Goal: Task Accomplishment & Management: Manage account settings

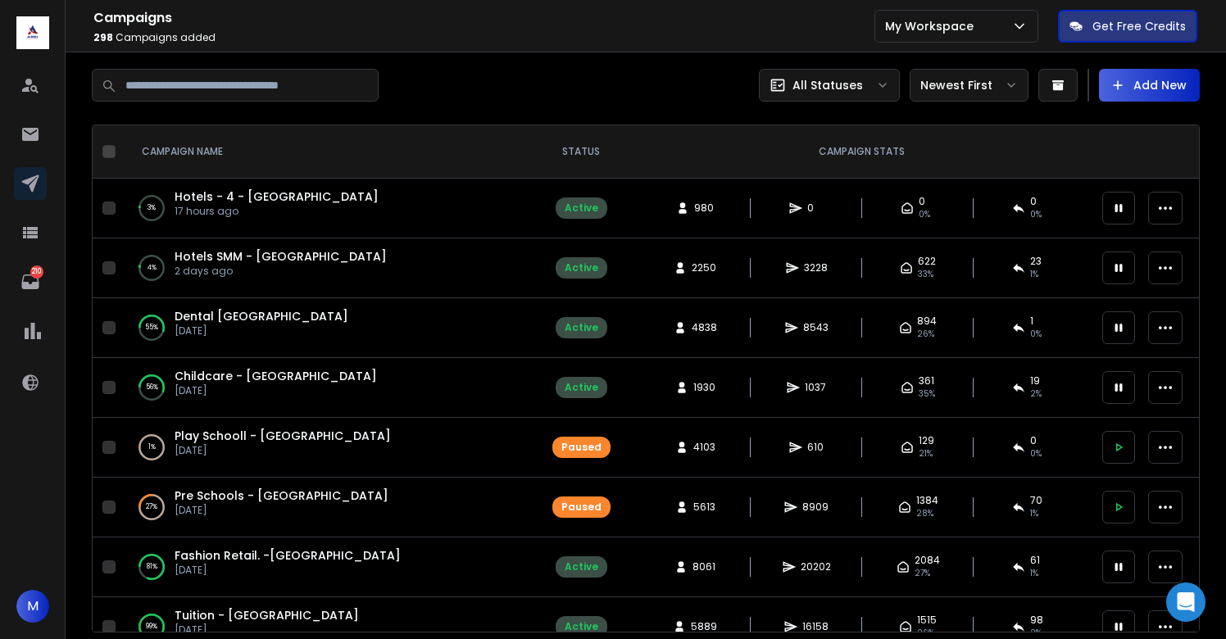
click at [539, 116] on div "Campaigns 298 Campaigns Added All Statuses Newest First Add New CAMPAIGN NAME S…" at bounding box center [646, 351] width 1108 height 564
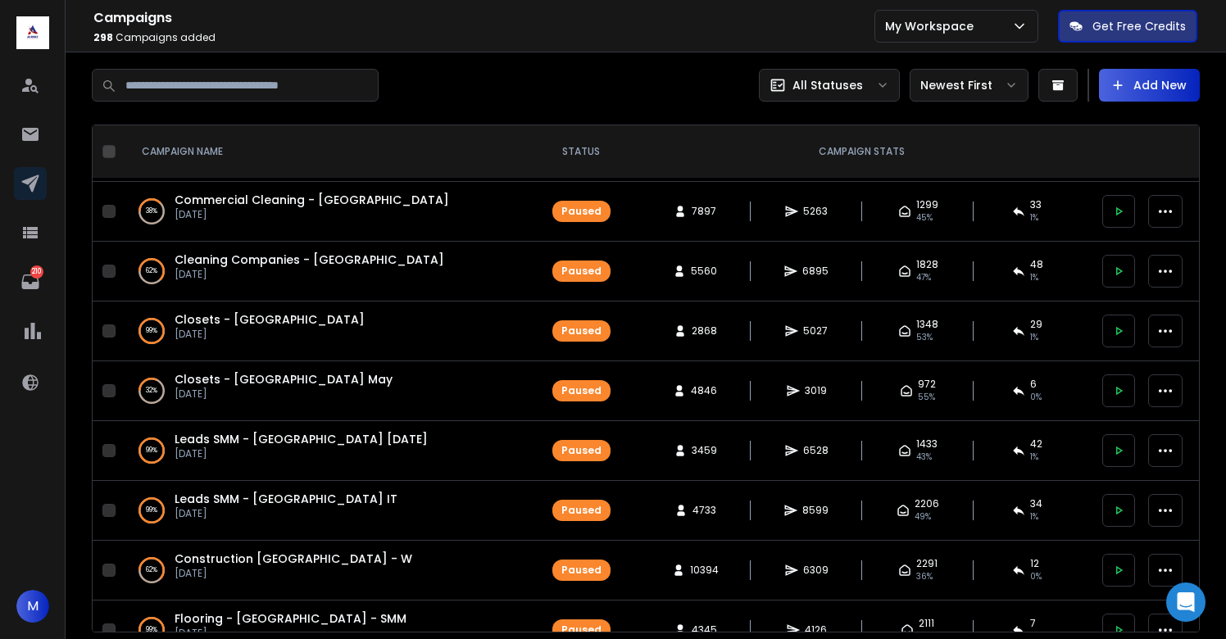
scroll to position [2095, 0]
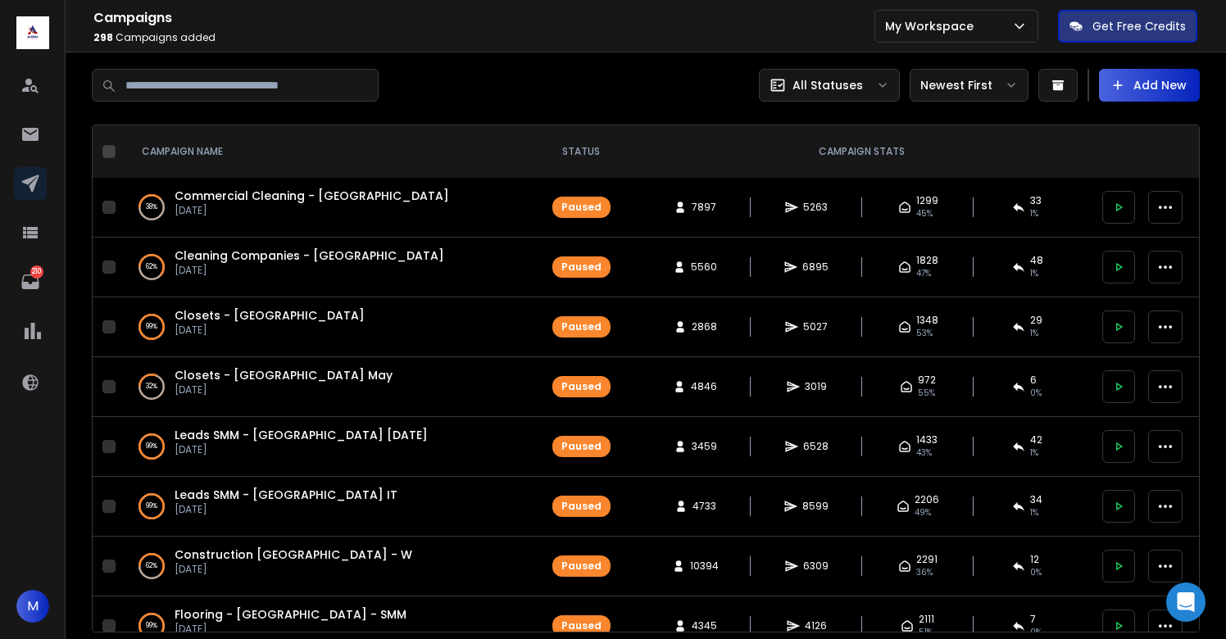
click at [301, 436] on span "Leads SMM - UK May 19" at bounding box center [301, 435] width 253 height 16
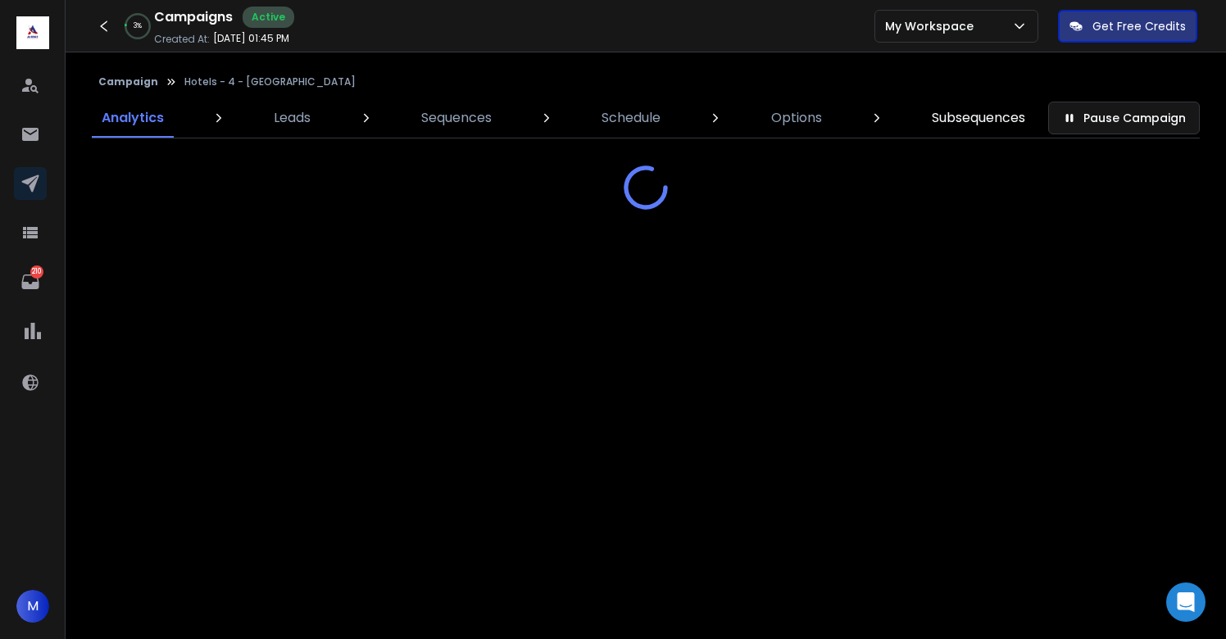
click at [993, 109] on p "Subsequences" at bounding box center [978, 118] width 93 height 20
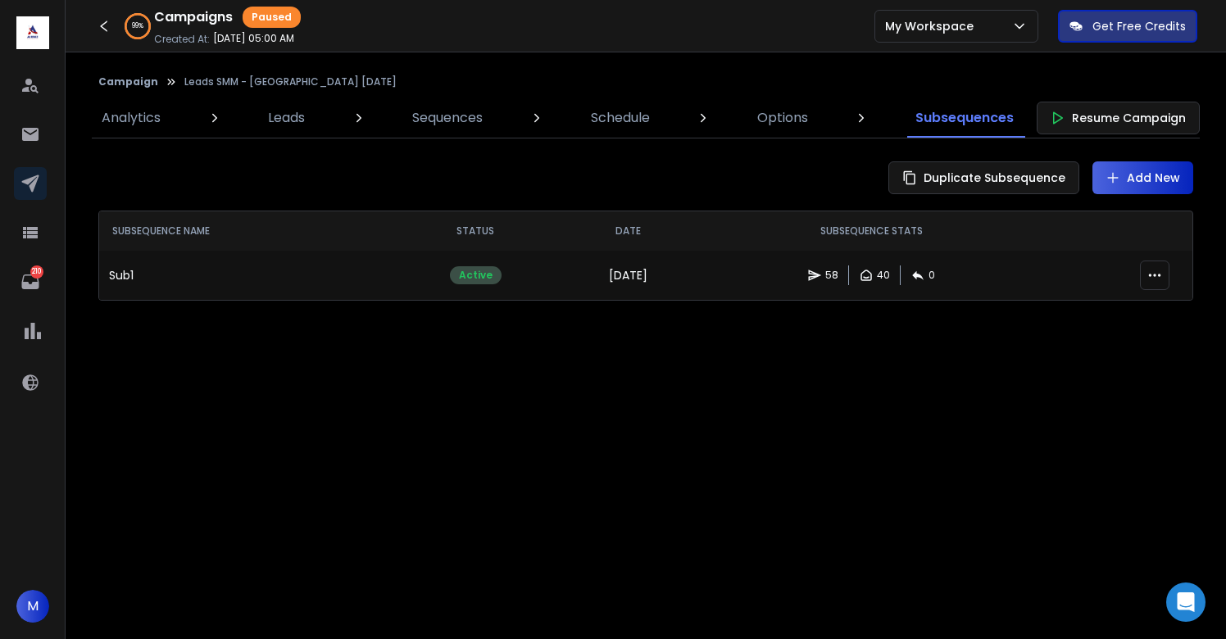
click at [588, 274] on td "3 months ago" at bounding box center [629, 275] width 138 height 49
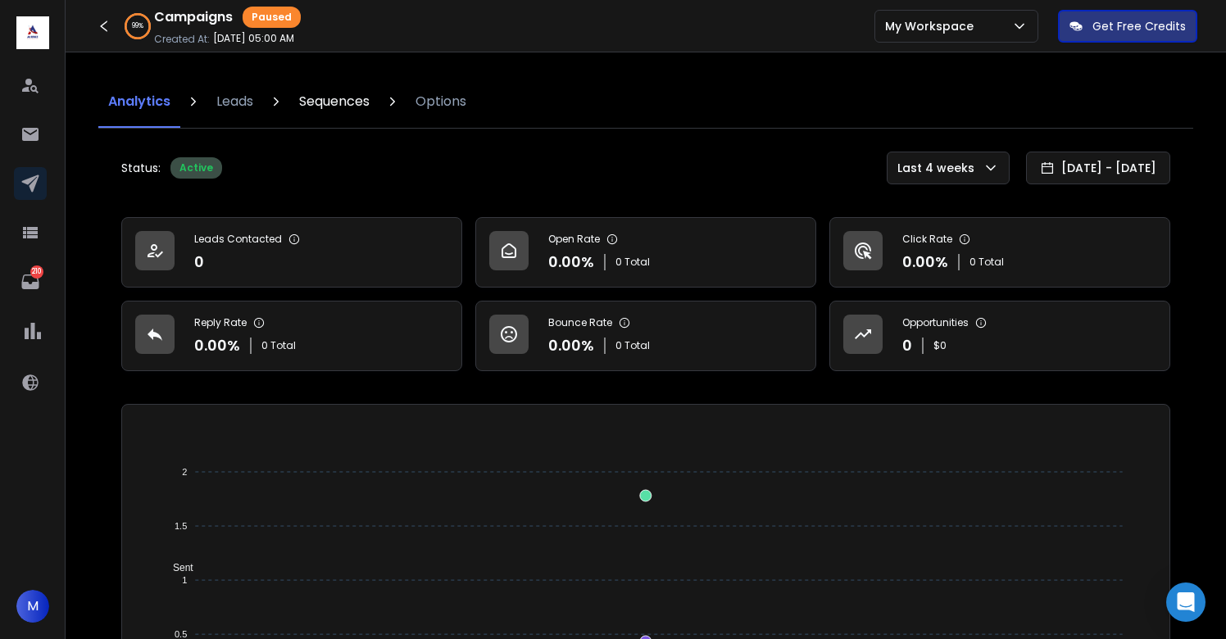
click at [338, 100] on p "Sequences" at bounding box center [334, 102] width 70 height 20
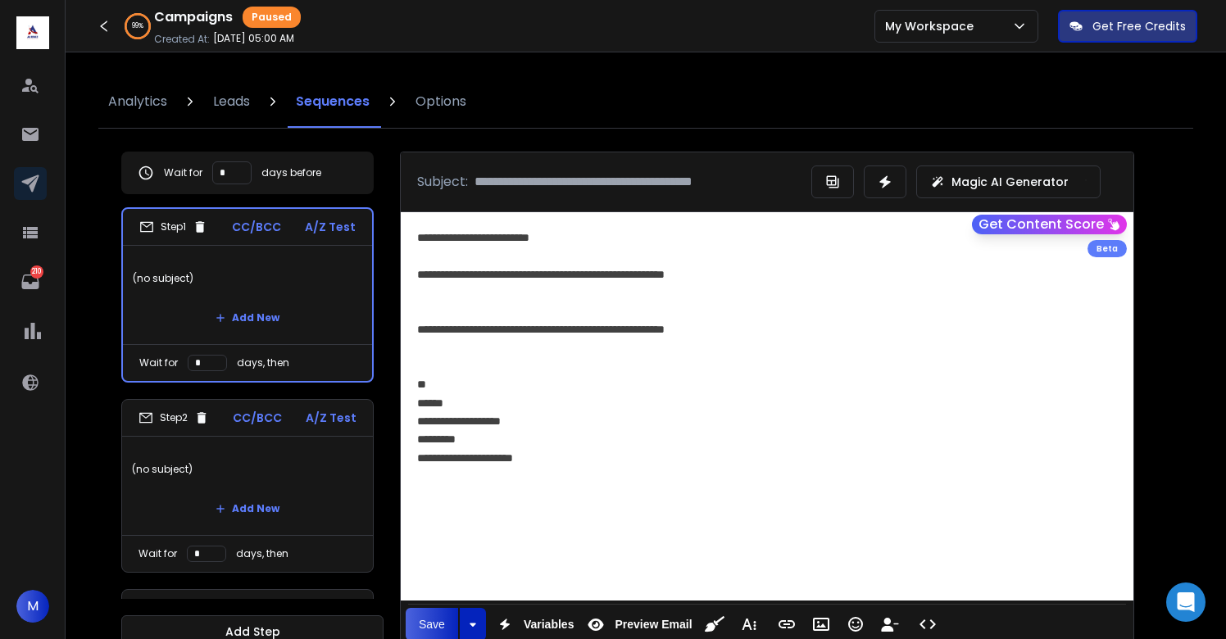
click at [302, 463] on p "(no subject)" at bounding box center [247, 470] width 231 height 46
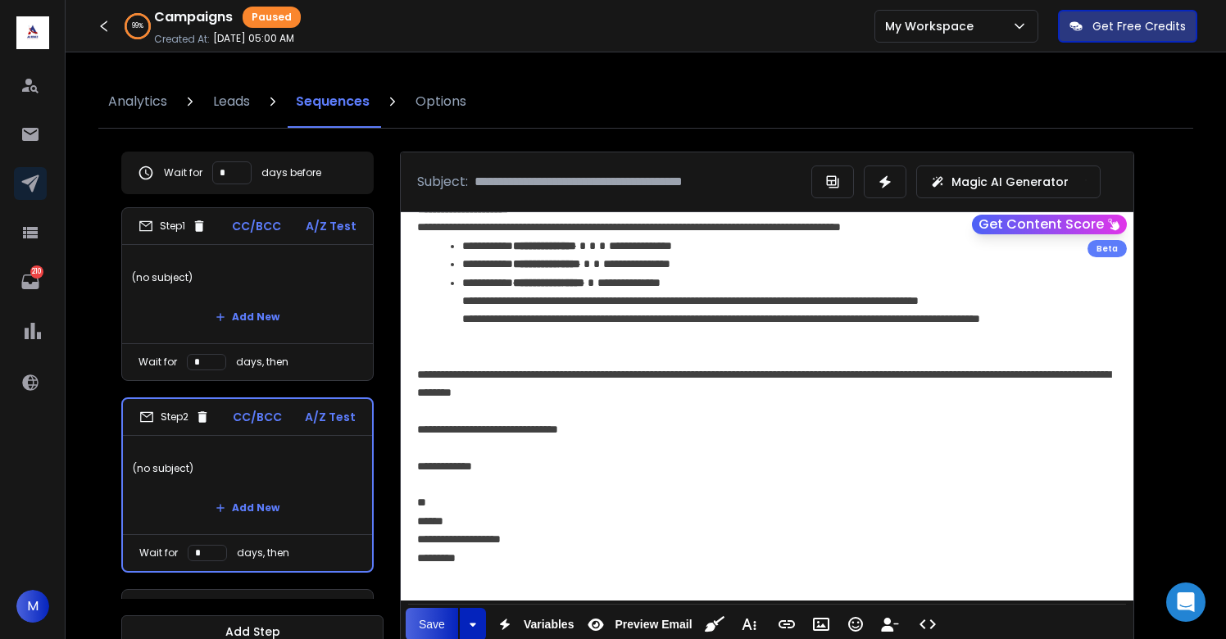
scroll to position [365, 0]
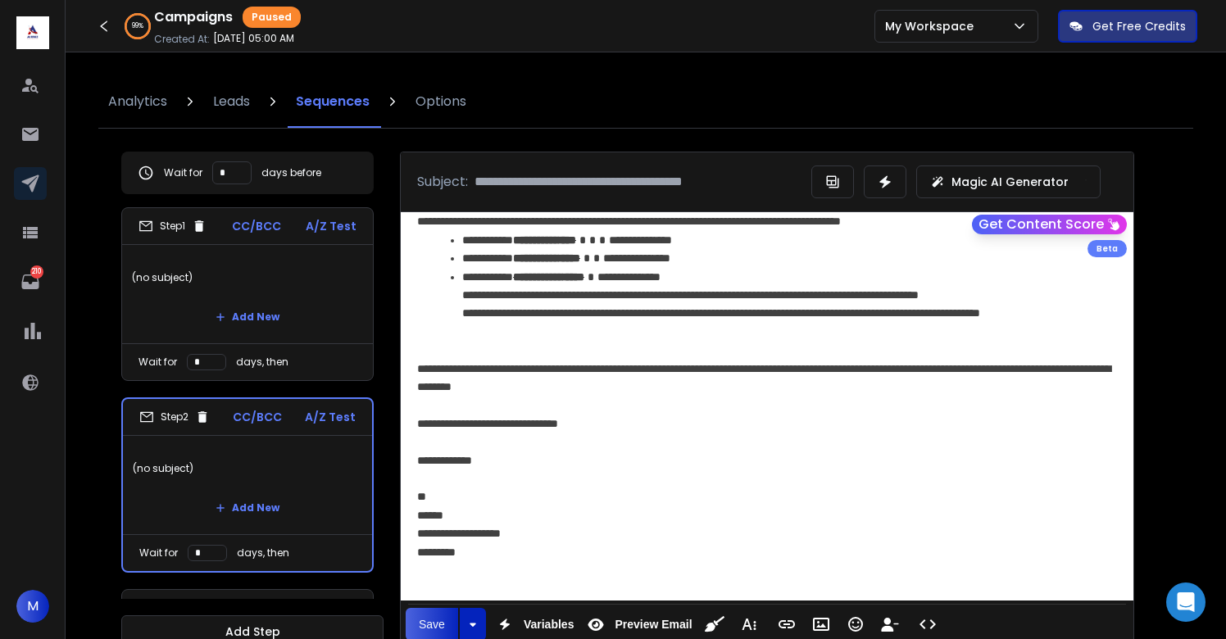
click at [695, 425] on div "**********" at bounding box center [767, 424] width 700 height 18
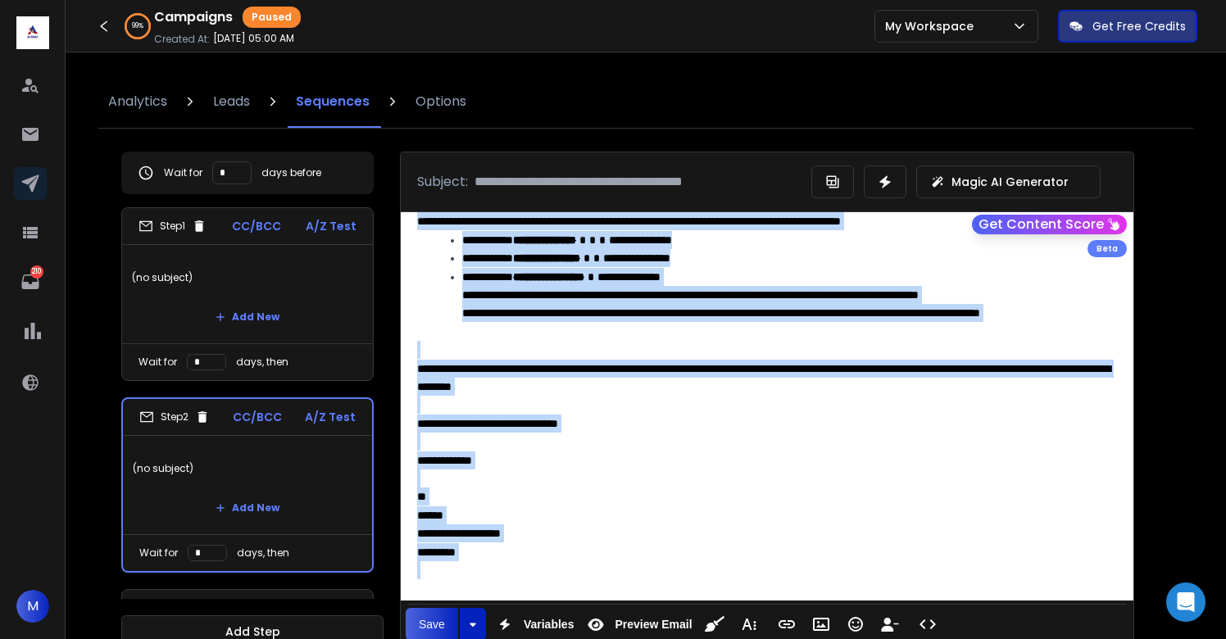
copy div "**********"
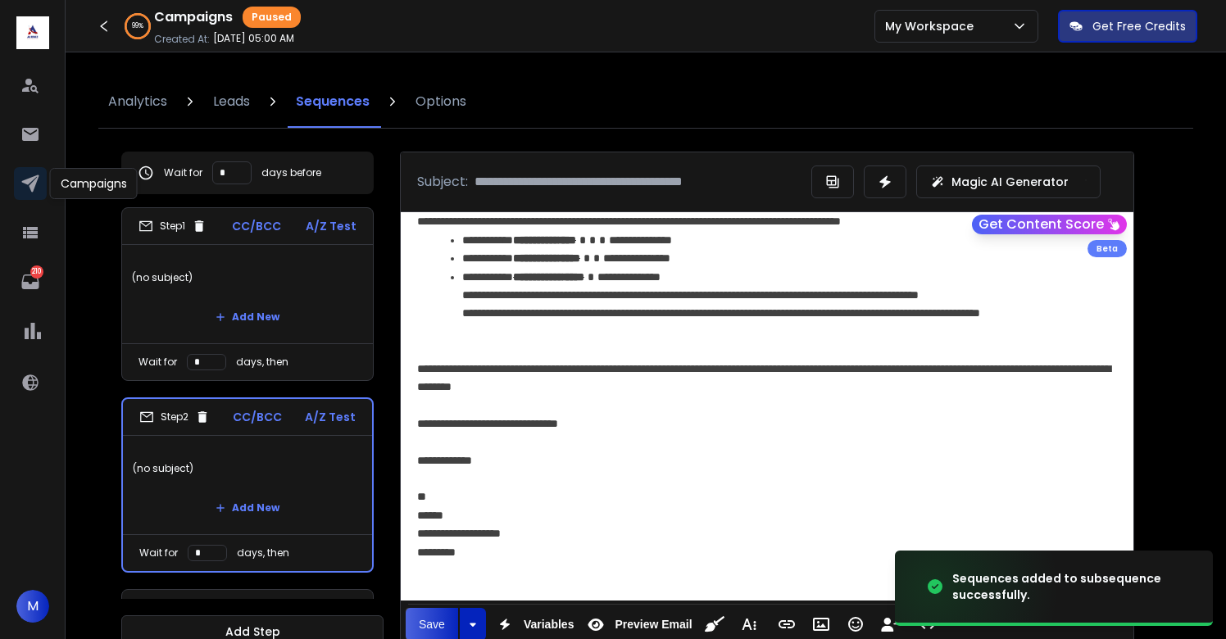
click at [26, 189] on icon at bounding box center [30, 184] width 20 height 20
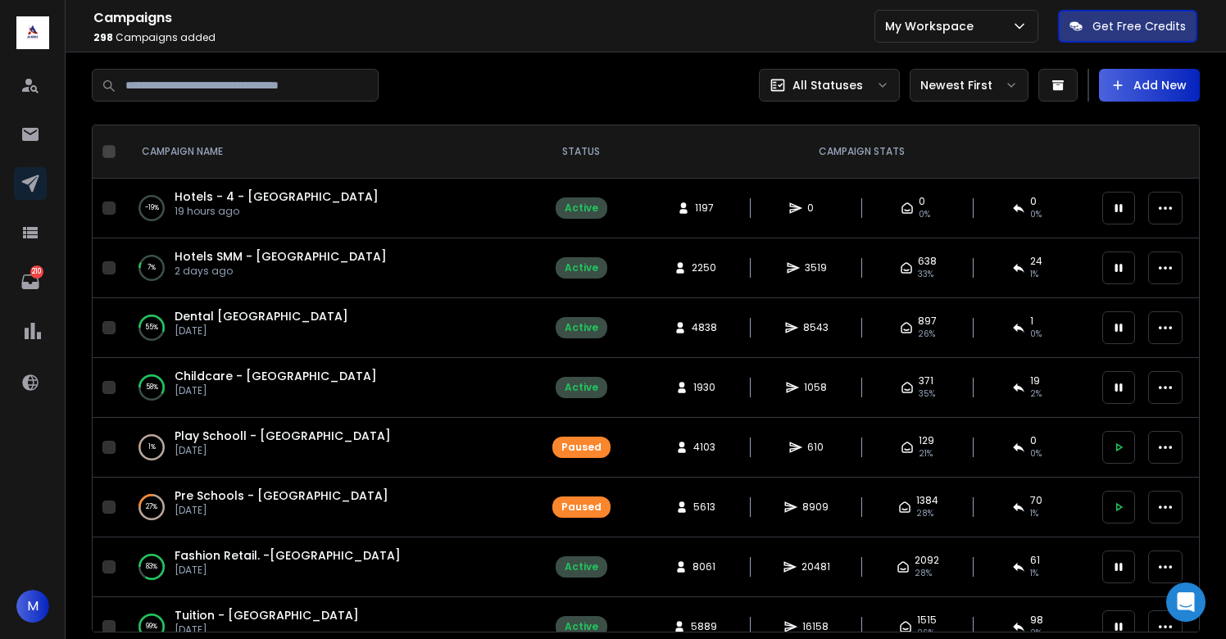
click at [228, 201] on span "Hotels - 4 - [GEOGRAPHIC_DATA]" at bounding box center [277, 197] width 204 height 16
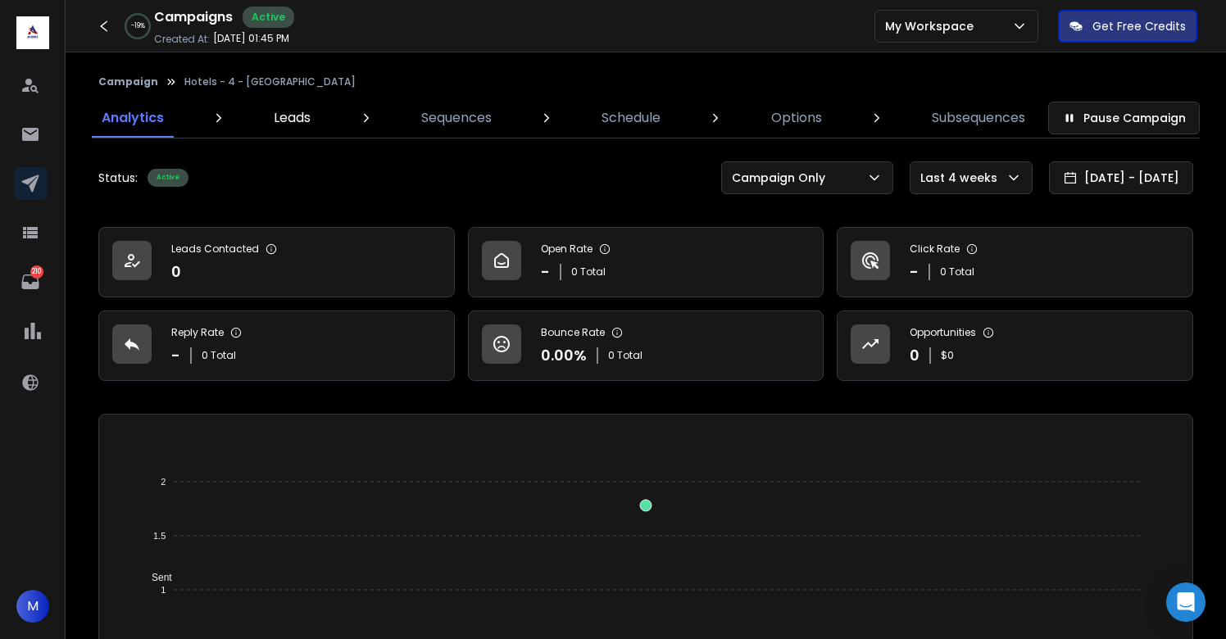
click at [286, 128] on link "Leads" at bounding box center [292, 117] width 57 height 39
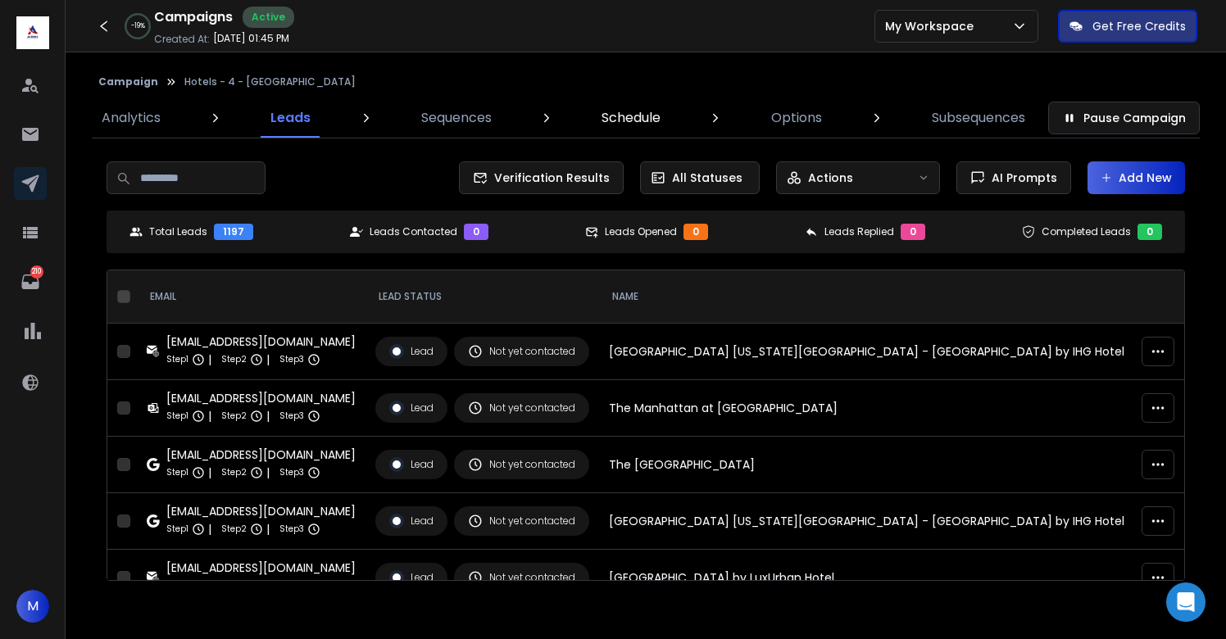
click at [630, 116] on p "Schedule" at bounding box center [631, 118] width 59 height 20
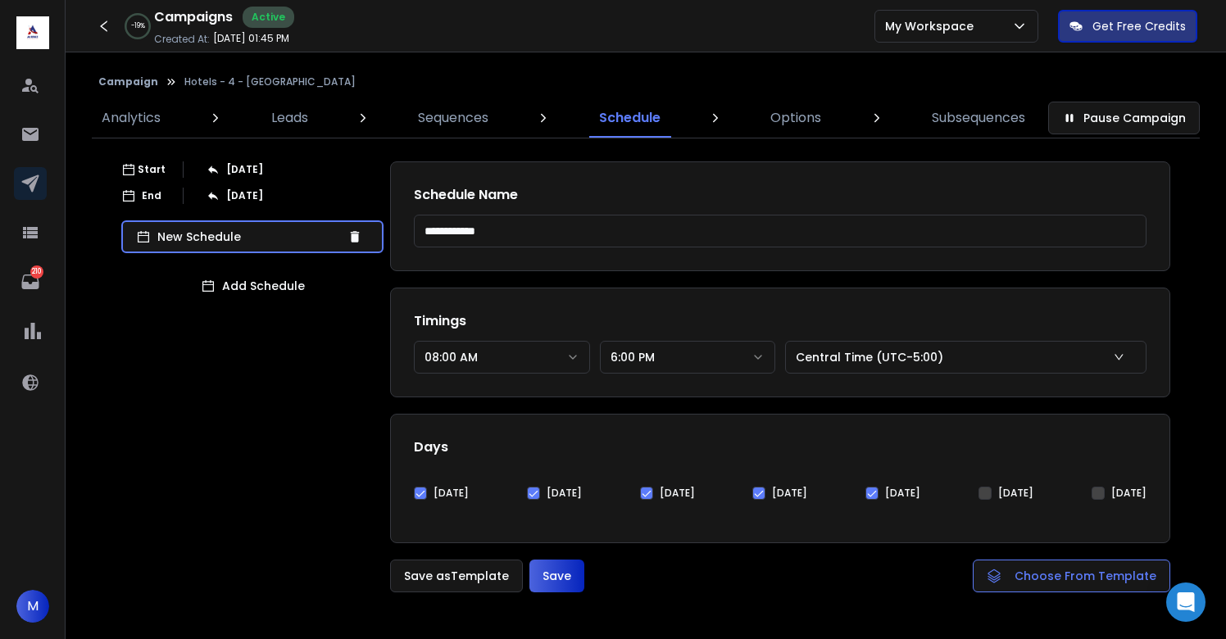
click at [495, 370] on button "08:00 AM" at bounding box center [502, 357] width 176 height 33
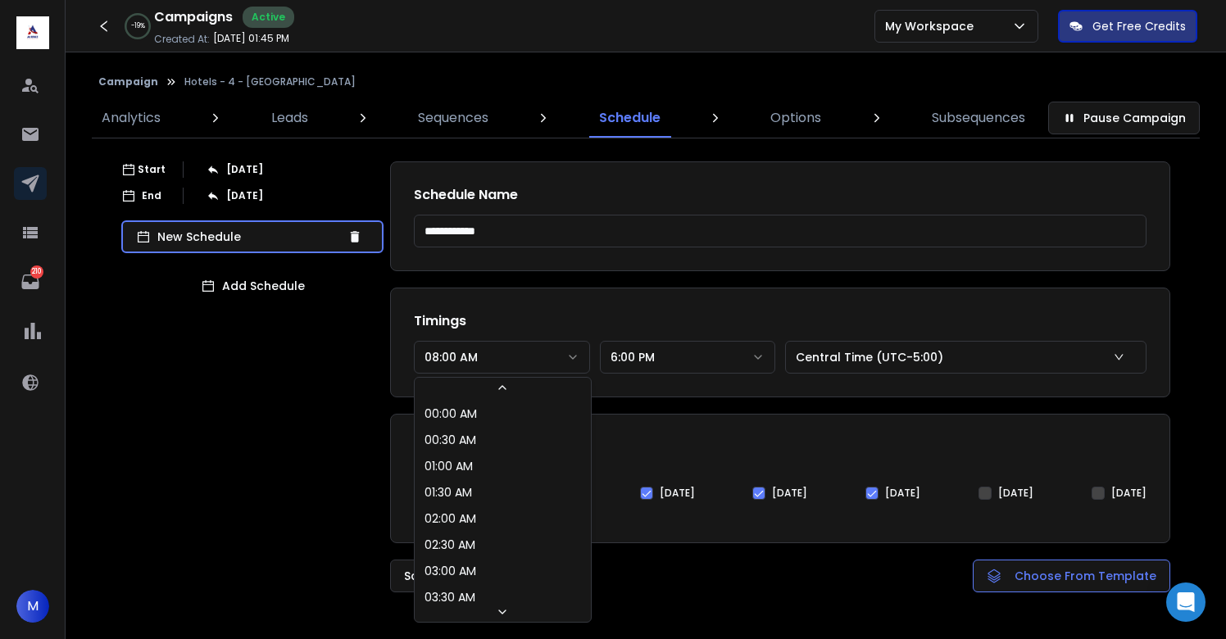
scroll to position [244, 0]
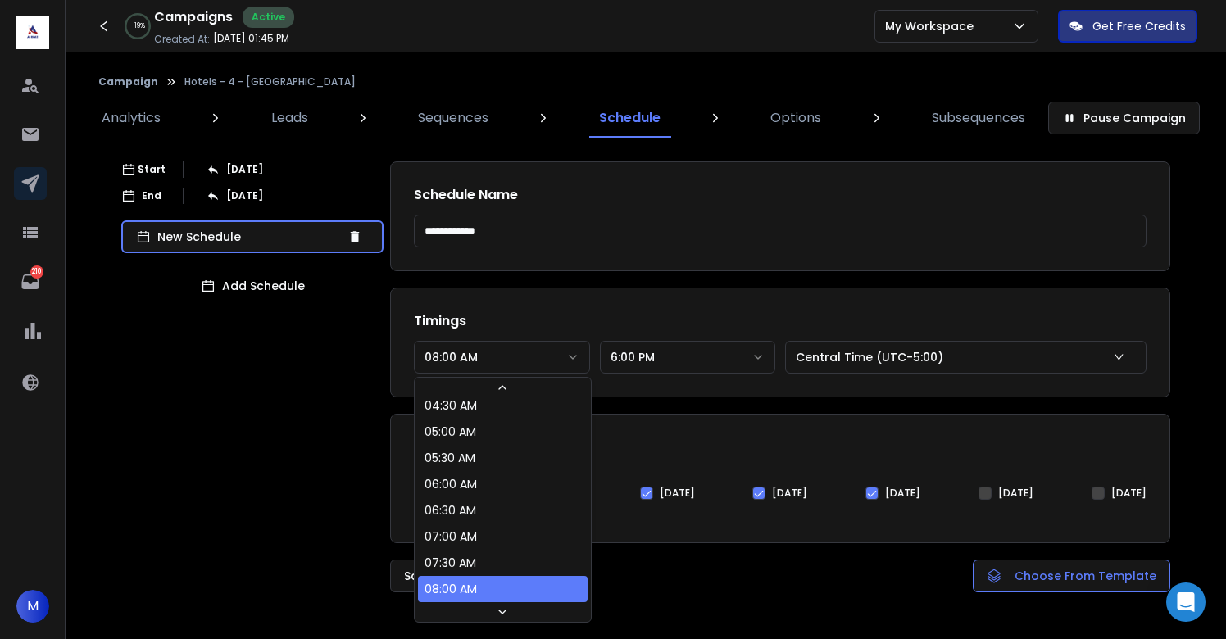
select select "********"
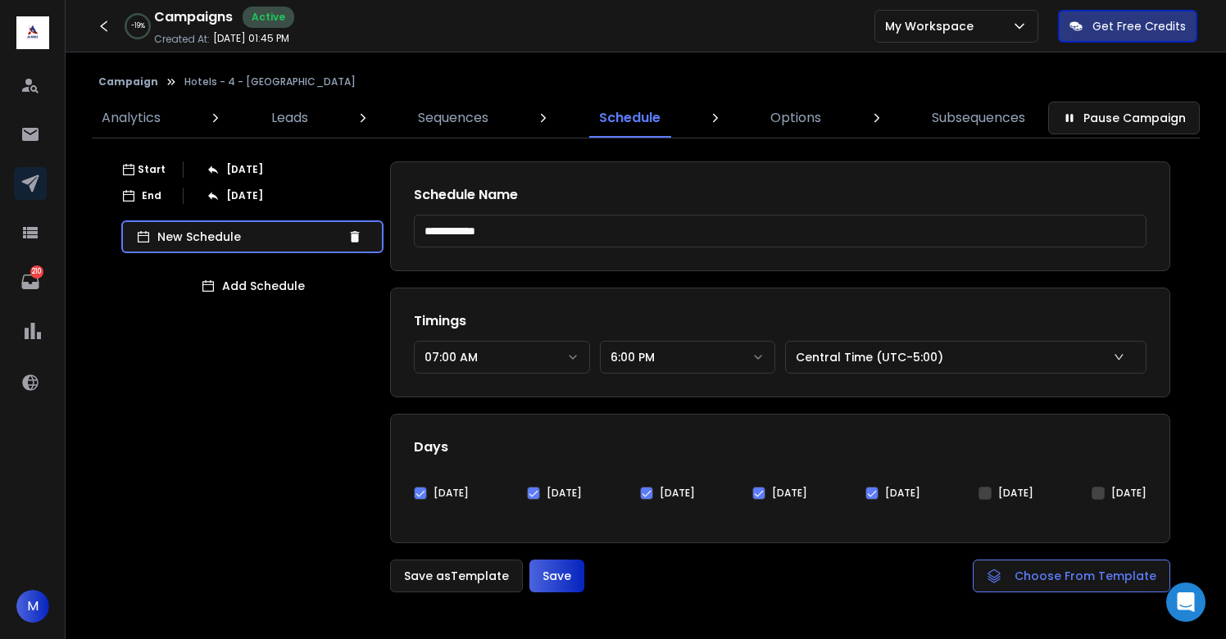
click at [570, 580] on button "Save" at bounding box center [557, 576] width 55 height 33
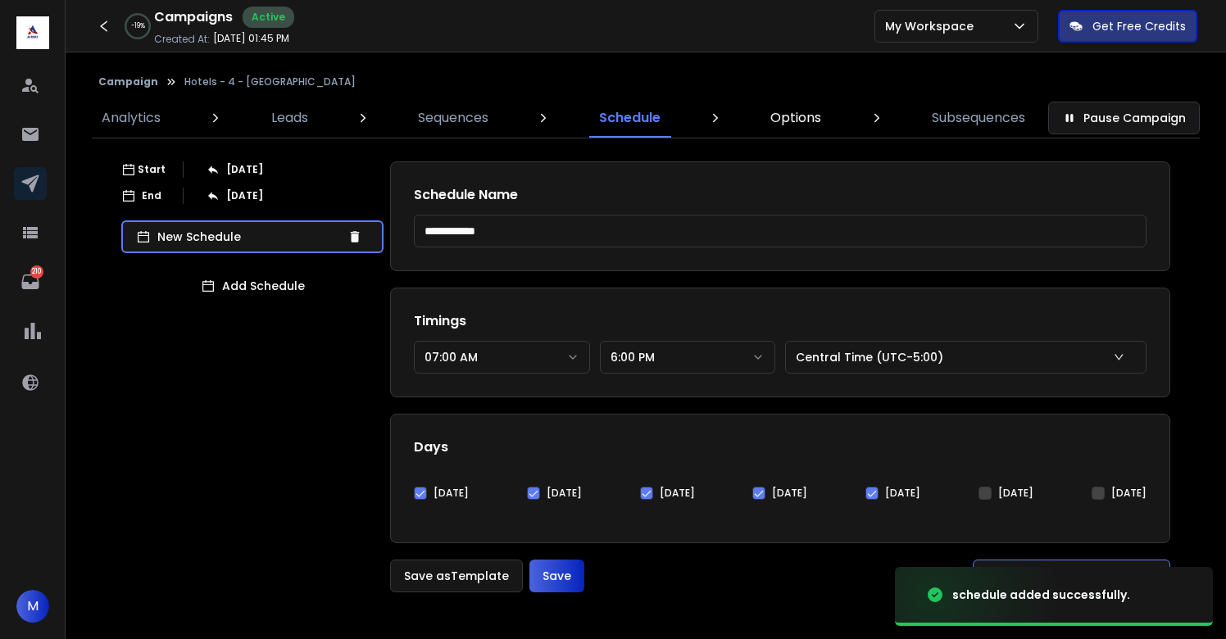
click at [807, 113] on p "Options" at bounding box center [795, 118] width 51 height 20
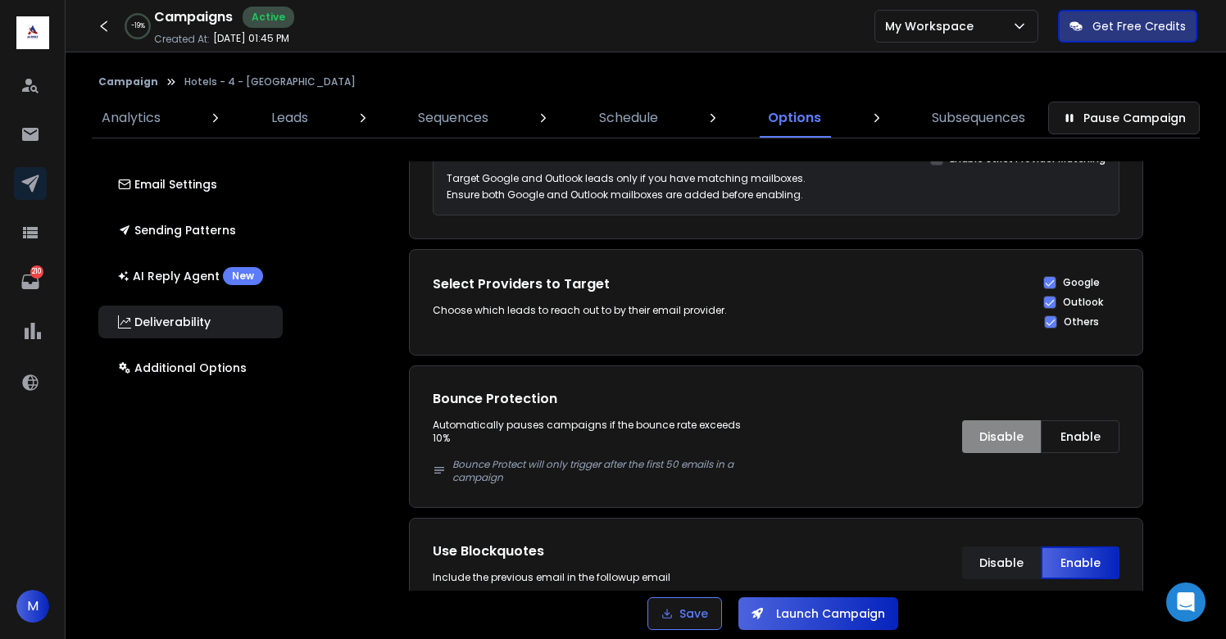
scroll to position [2638, 0]
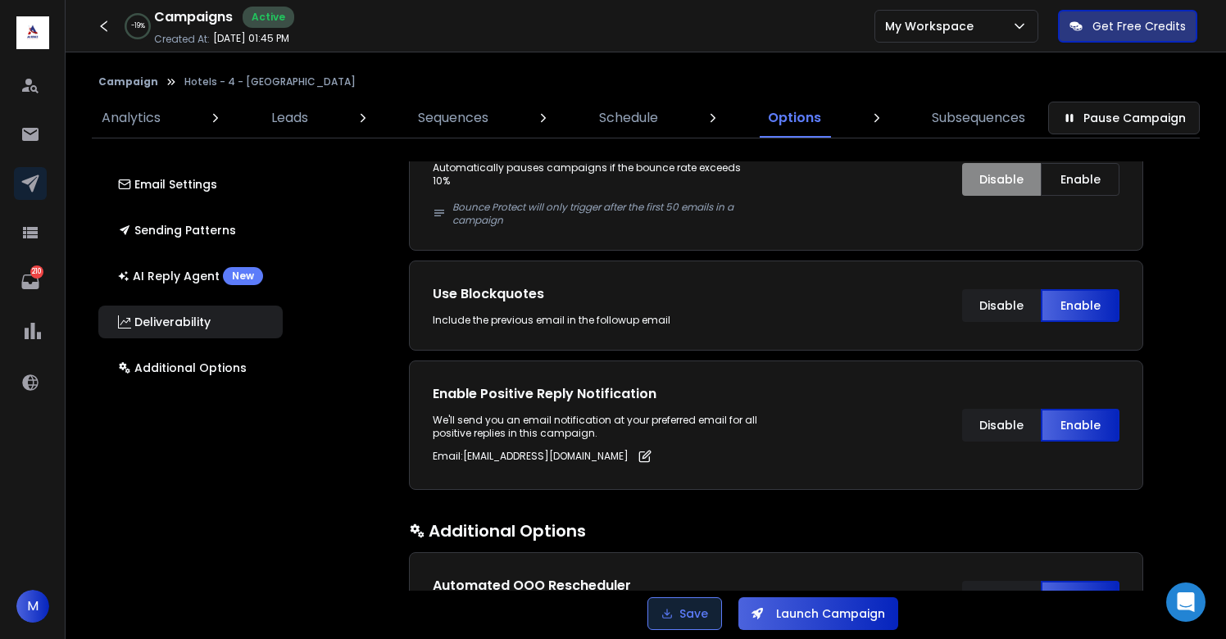
click at [691, 610] on button "Save" at bounding box center [685, 614] width 75 height 33
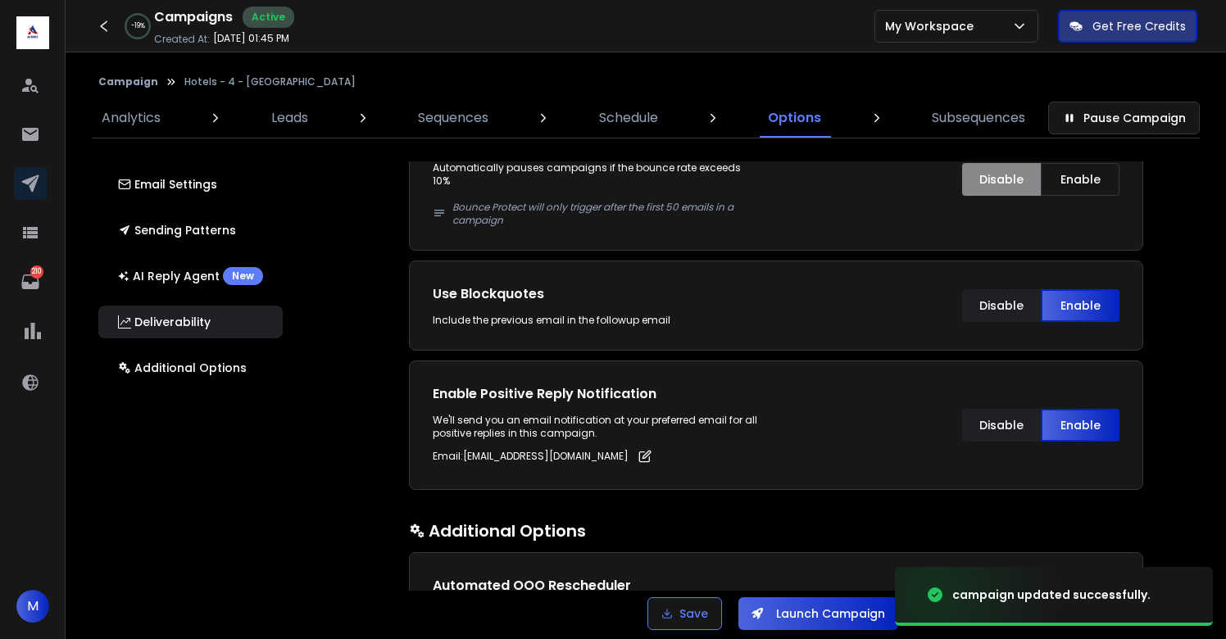
click at [805, 610] on button "Launch Campaign" at bounding box center [819, 614] width 160 height 33
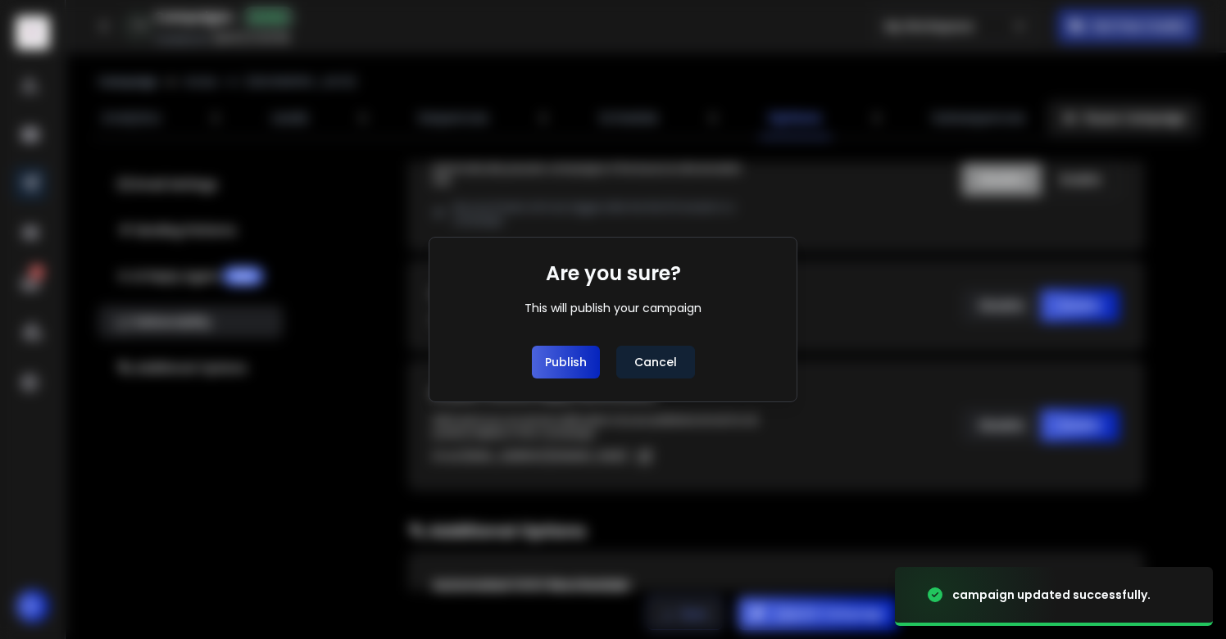
click at [568, 357] on button "Publish" at bounding box center [566, 362] width 68 height 33
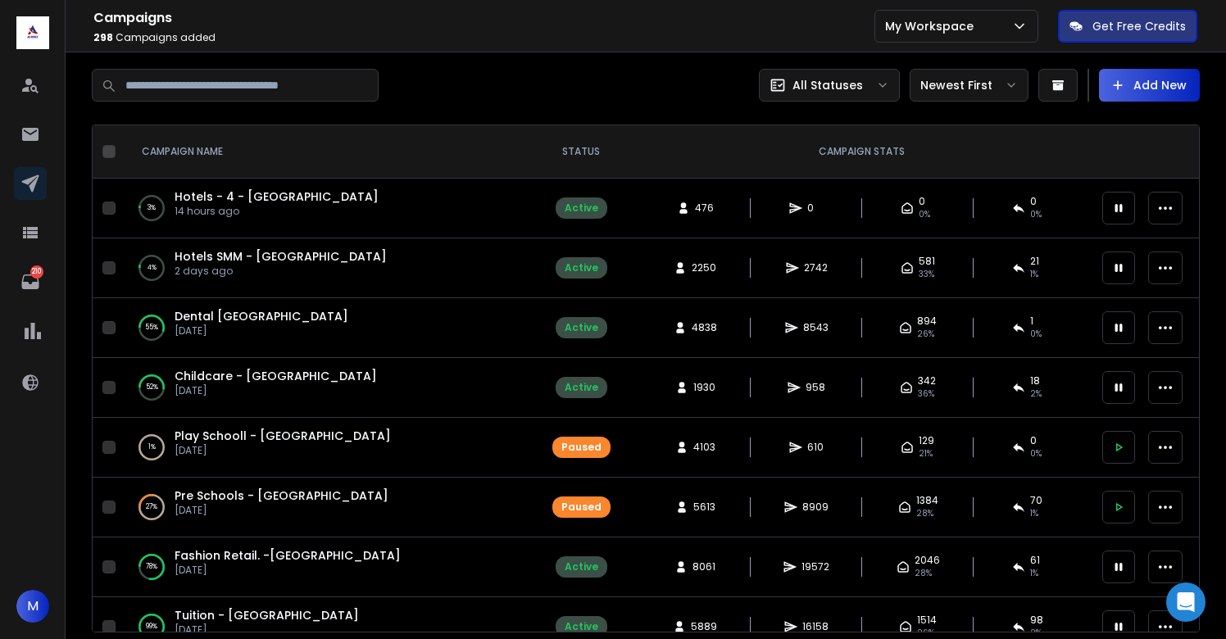
click at [233, 192] on span "Hotels - 4 - [GEOGRAPHIC_DATA]" at bounding box center [277, 197] width 204 height 16
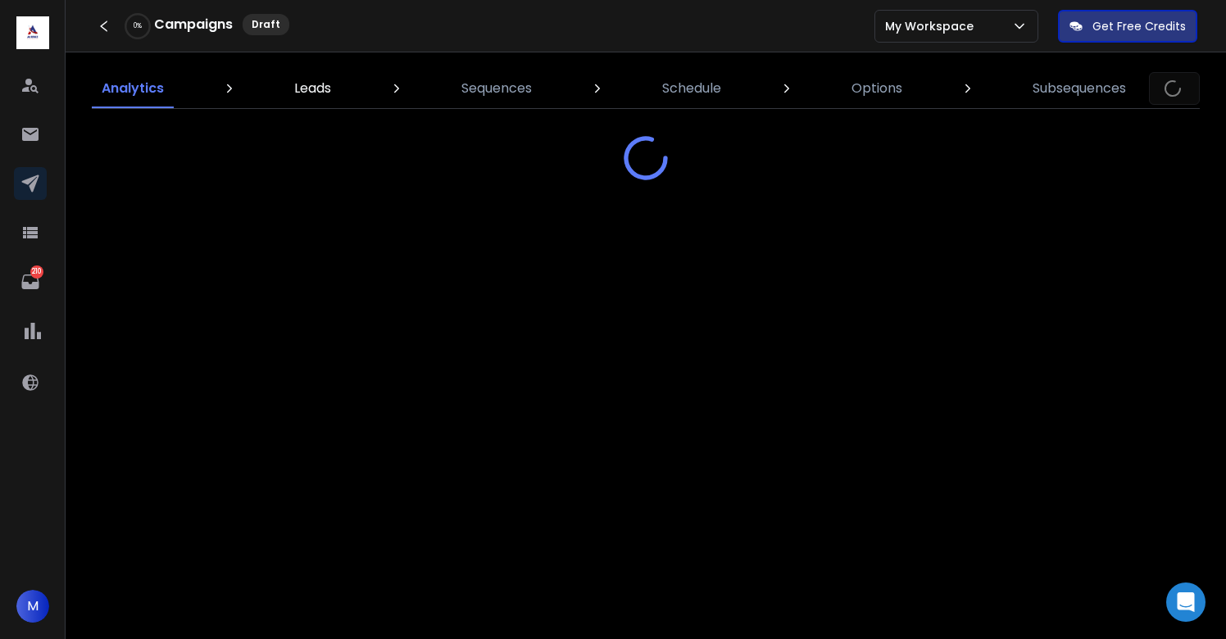
click at [293, 102] on link "Leads" at bounding box center [312, 88] width 57 height 39
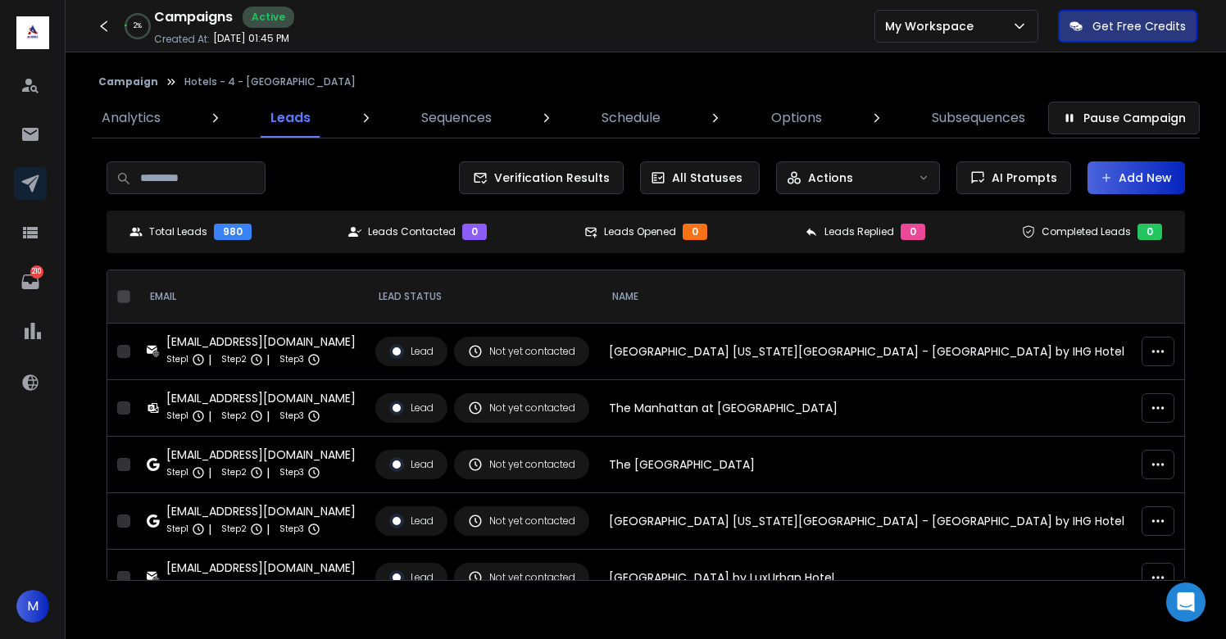
click at [1152, 169] on button "Add New" at bounding box center [1137, 177] width 98 height 33
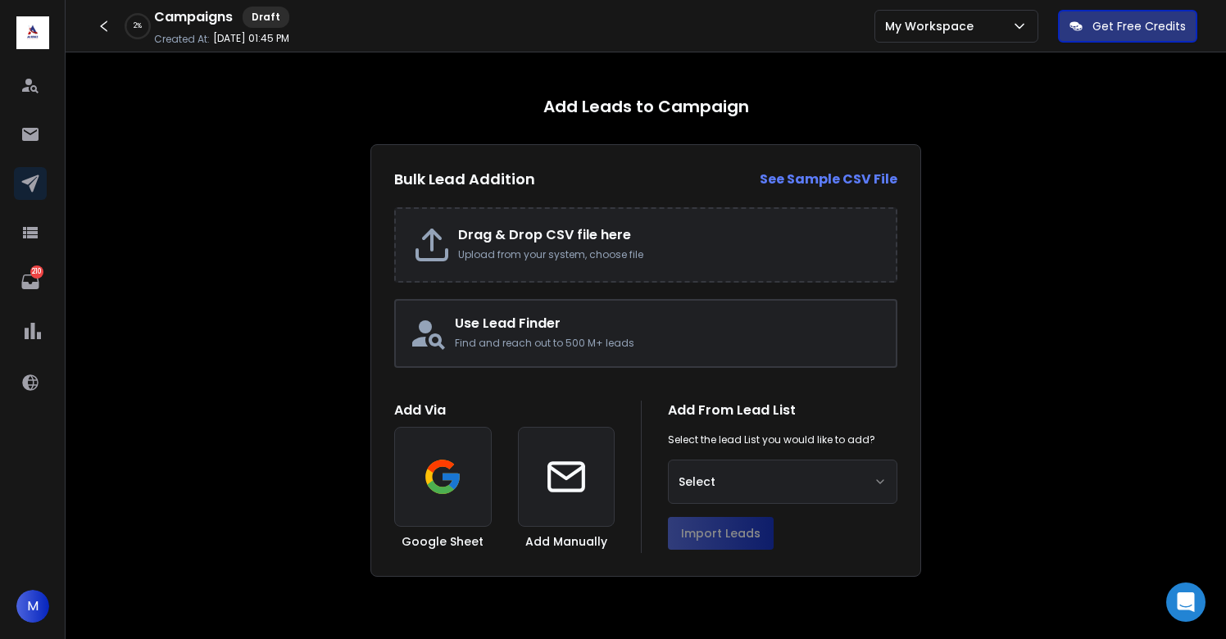
click at [537, 236] on h2 "Drag & Drop CSV file here" at bounding box center [668, 235] width 421 height 20
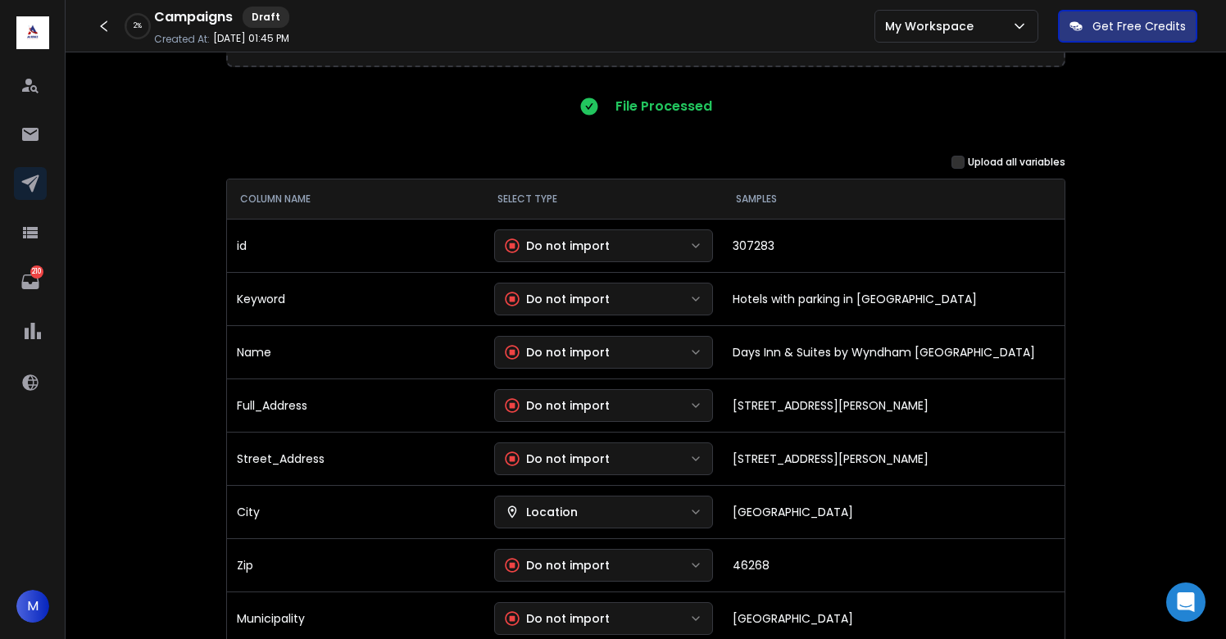
scroll to position [168, 0]
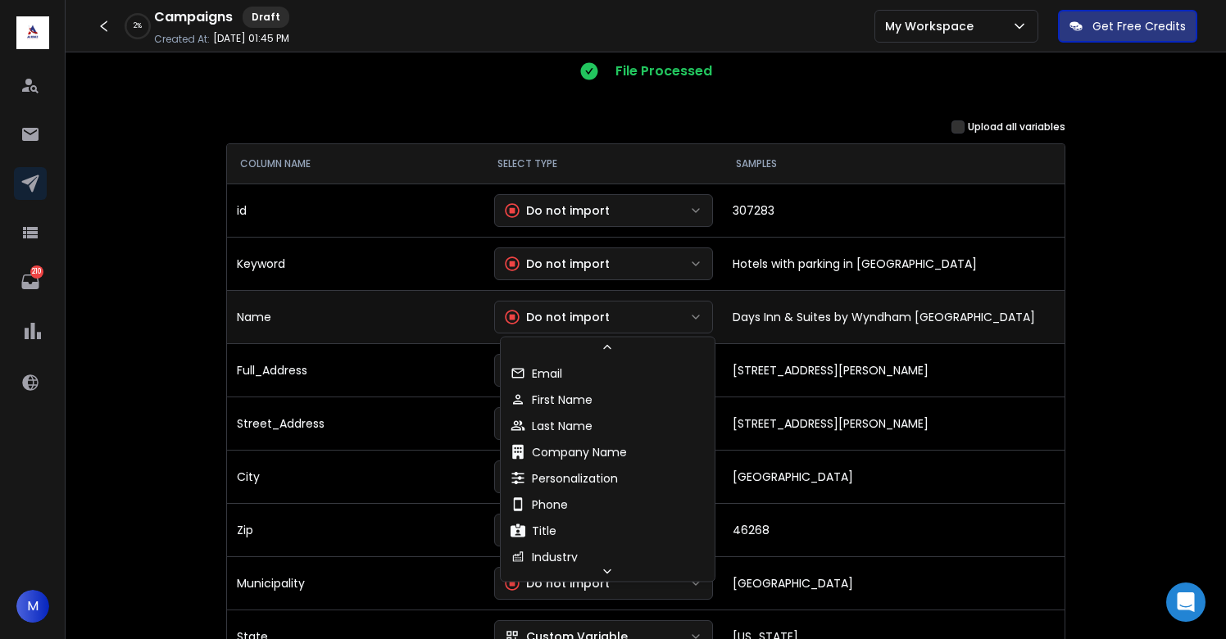
click at [565, 328] on button "Do not import" at bounding box center [604, 317] width 220 height 33
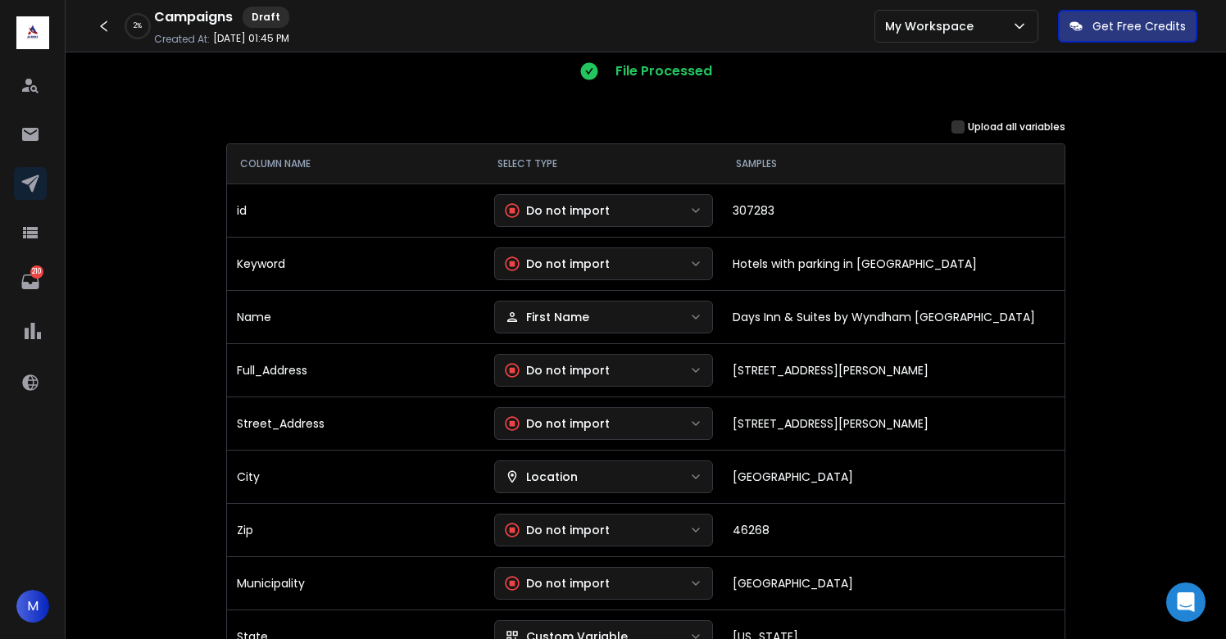
scroll to position [207, 0]
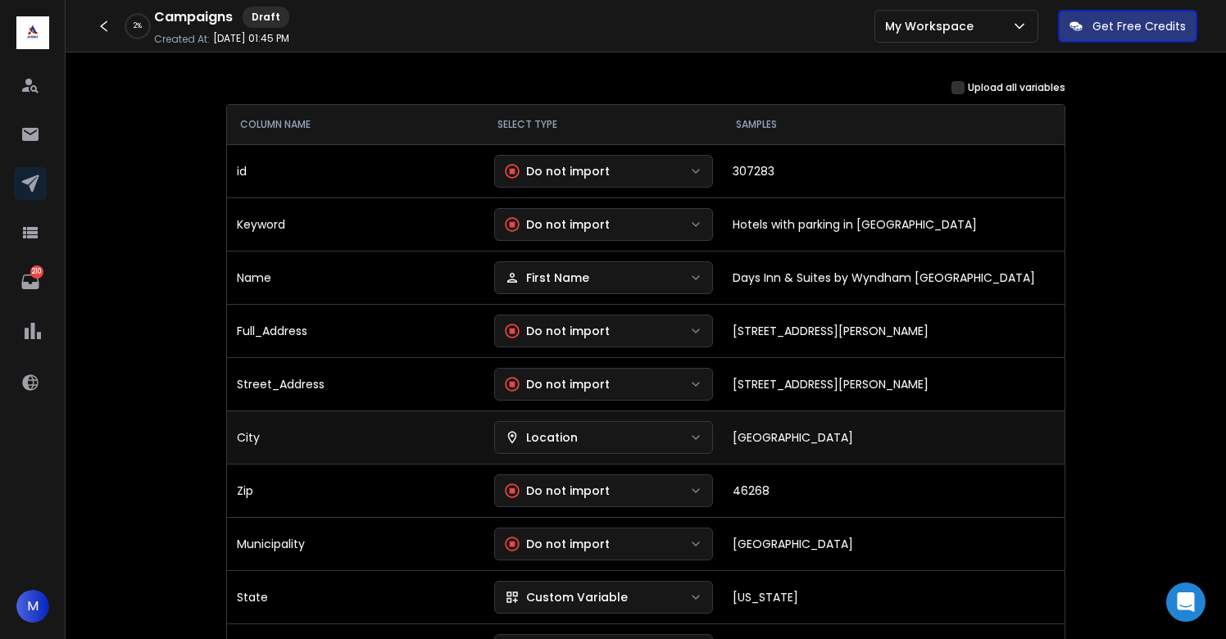
click at [570, 428] on button "Location" at bounding box center [604, 437] width 220 height 33
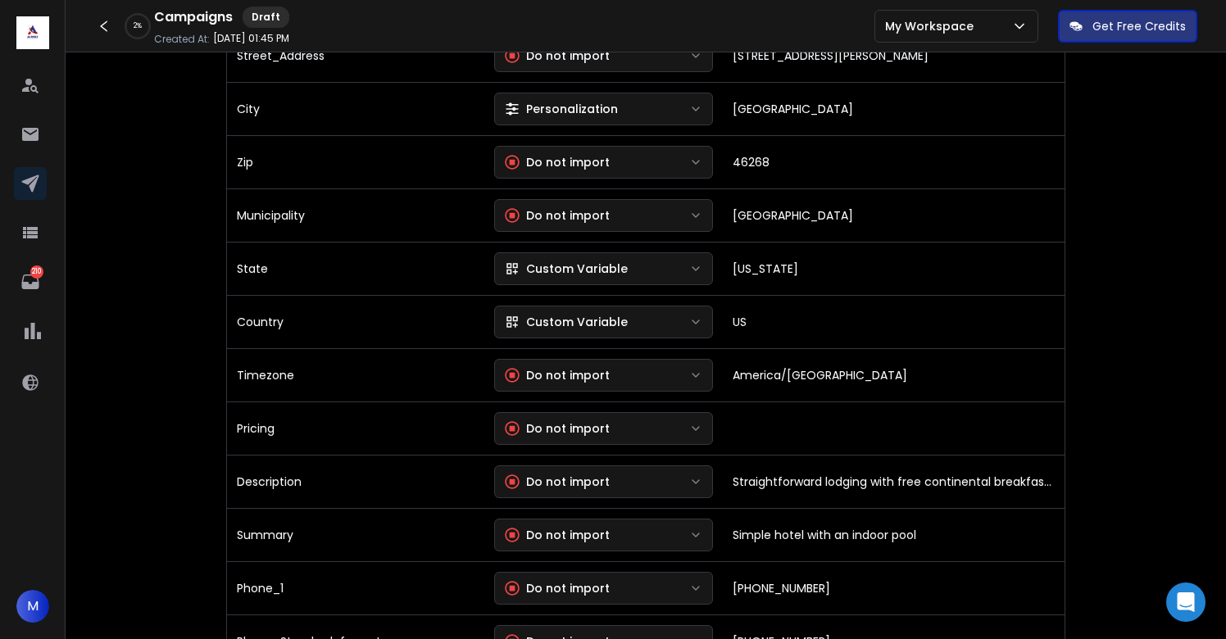
scroll to position [541, 0]
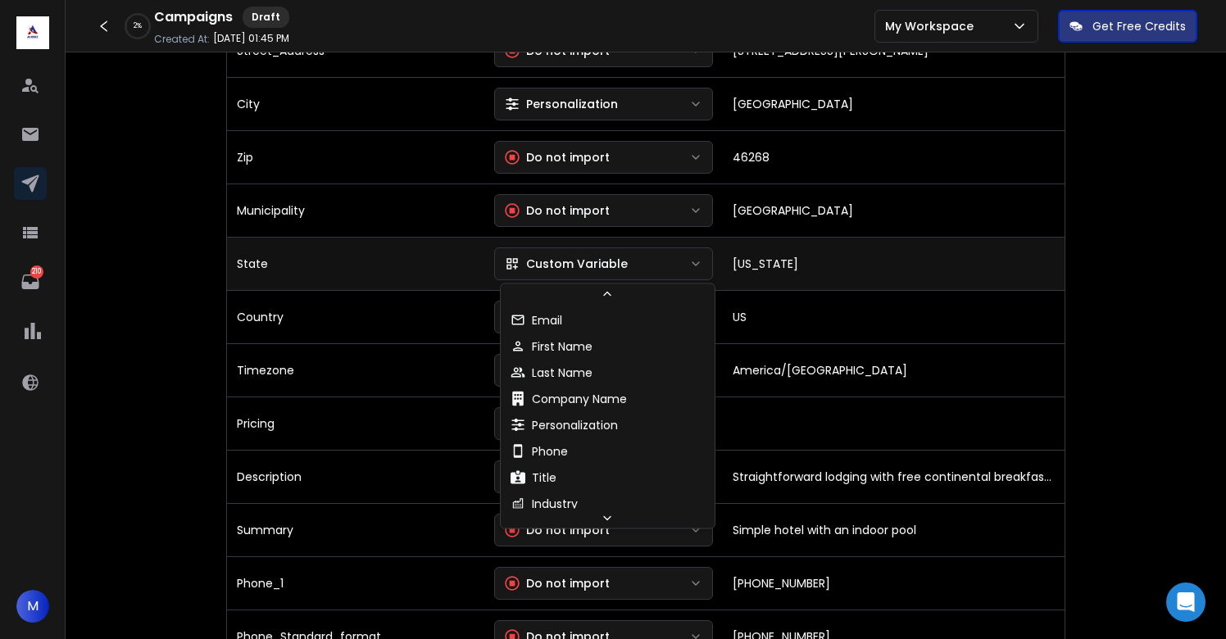
click at [594, 263] on div "Custom Variable" at bounding box center [566, 264] width 123 height 16
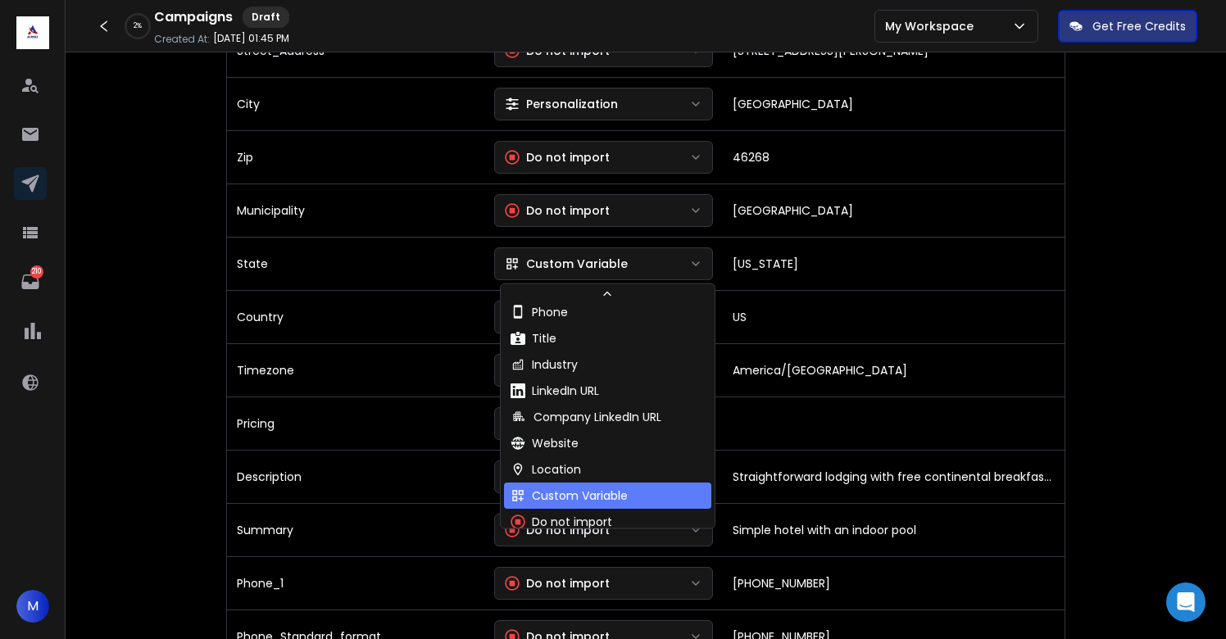
scroll to position [149, 0]
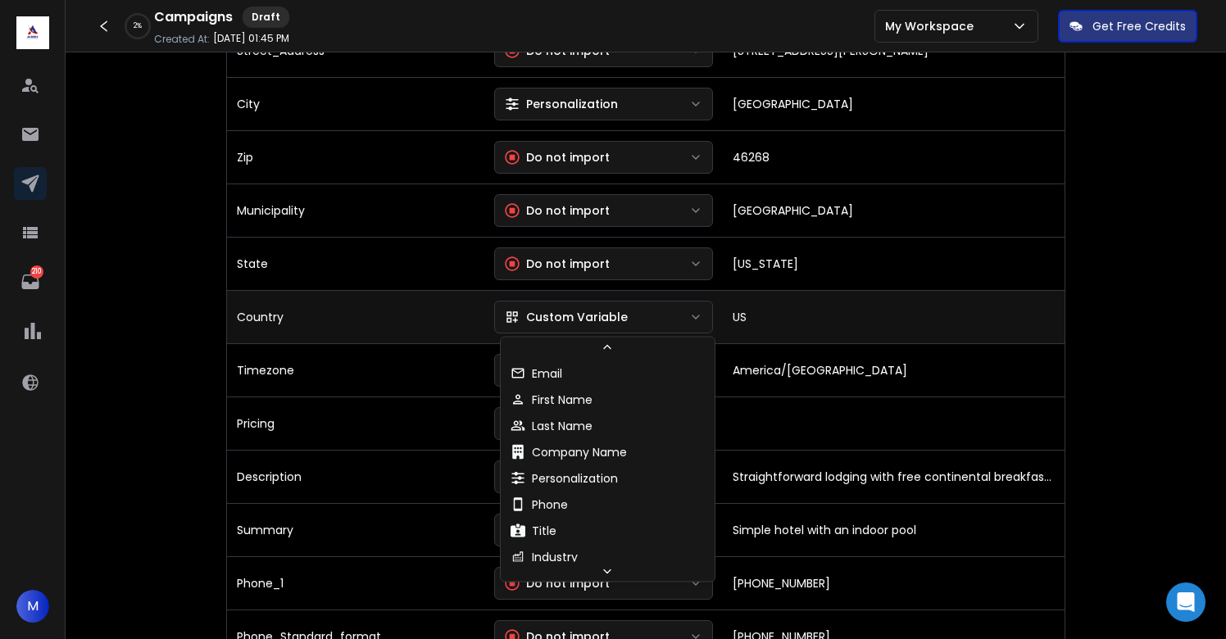
click at [569, 318] on div "Custom Variable" at bounding box center [566, 317] width 123 height 16
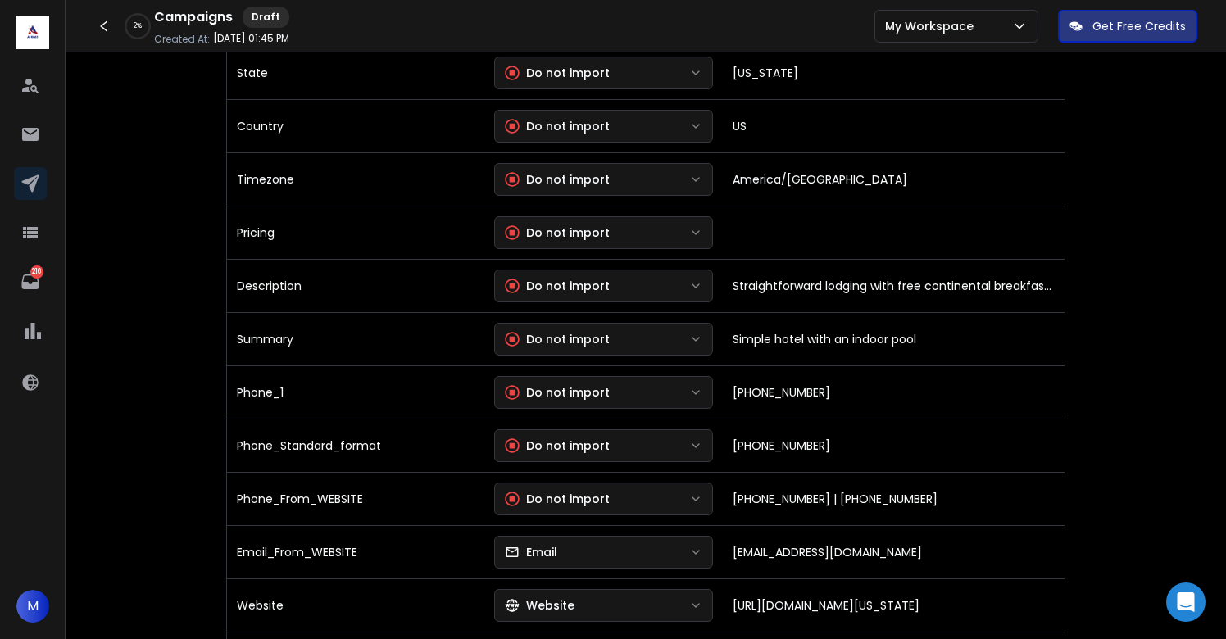
scroll to position [739, 0]
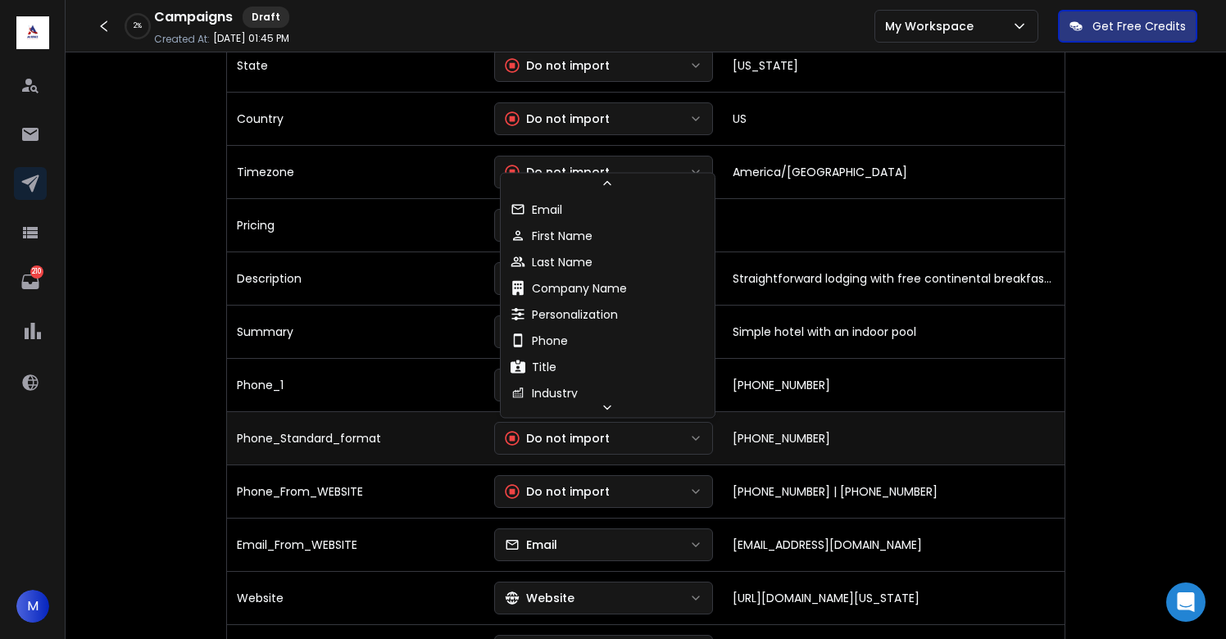
click at [589, 451] on button "Do not import" at bounding box center [604, 438] width 220 height 33
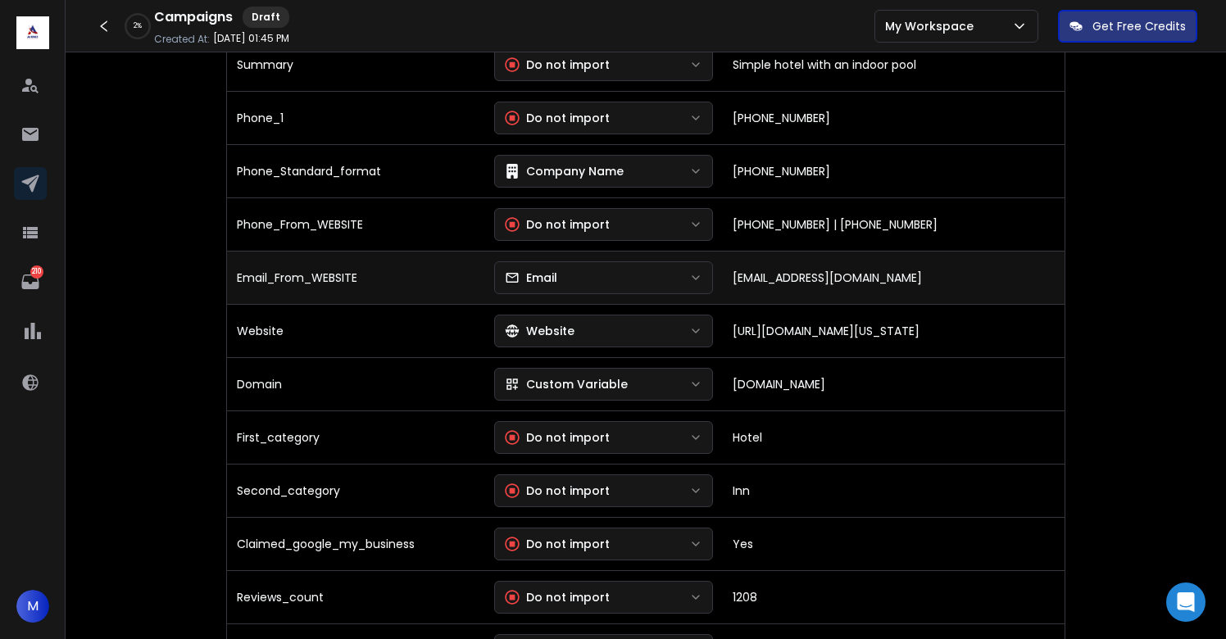
scroll to position [1008, 0]
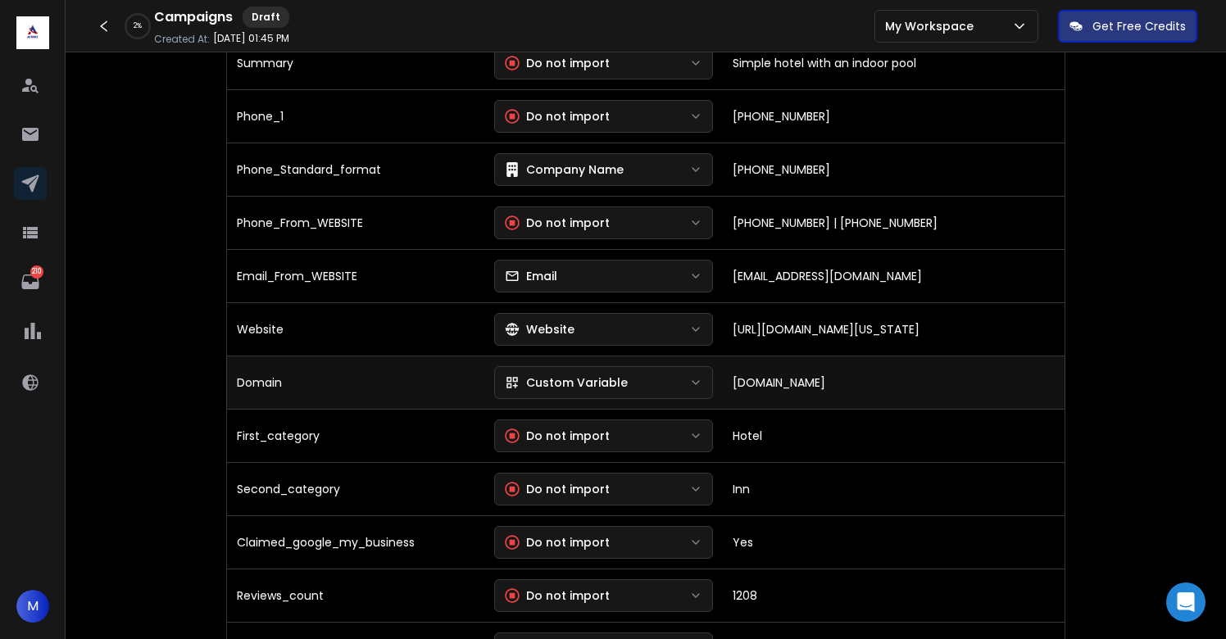
click at [575, 389] on div "Custom Variable" at bounding box center [566, 383] width 123 height 16
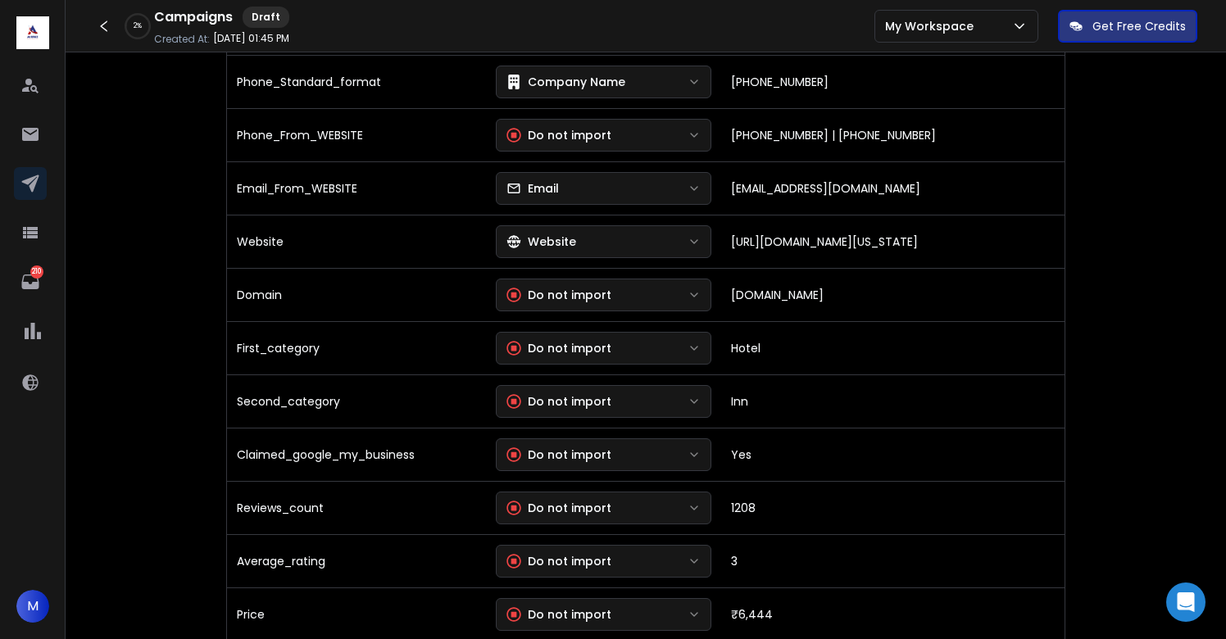
scroll to position [1100, 0]
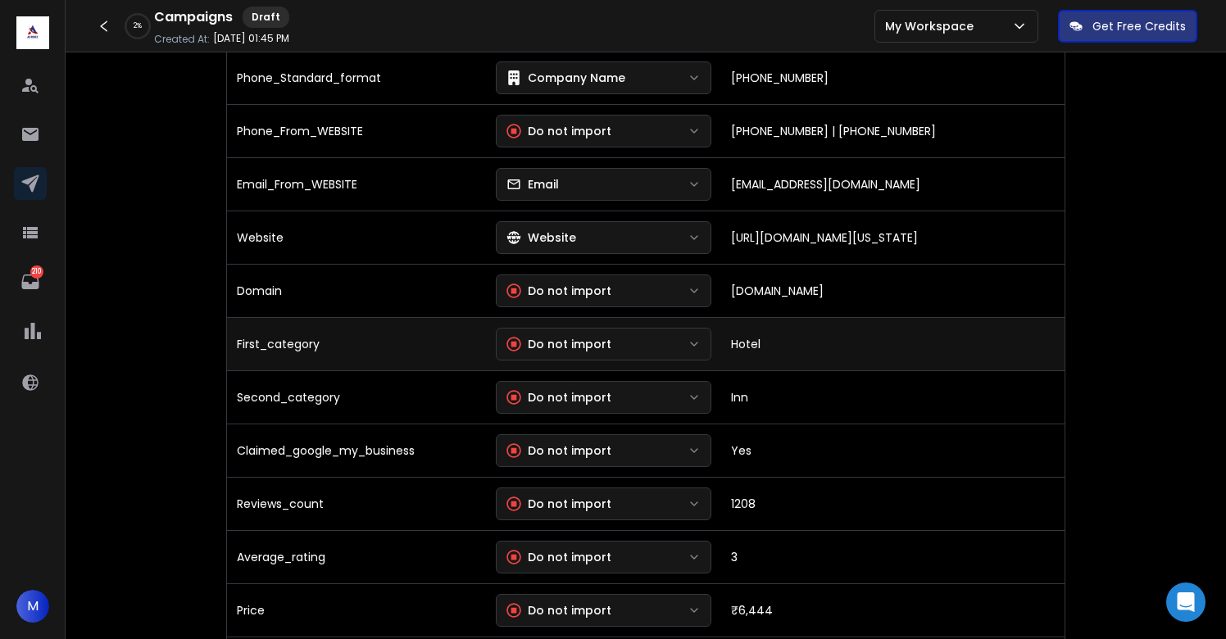
click at [602, 340] on div "Do not import" at bounding box center [559, 344] width 105 height 16
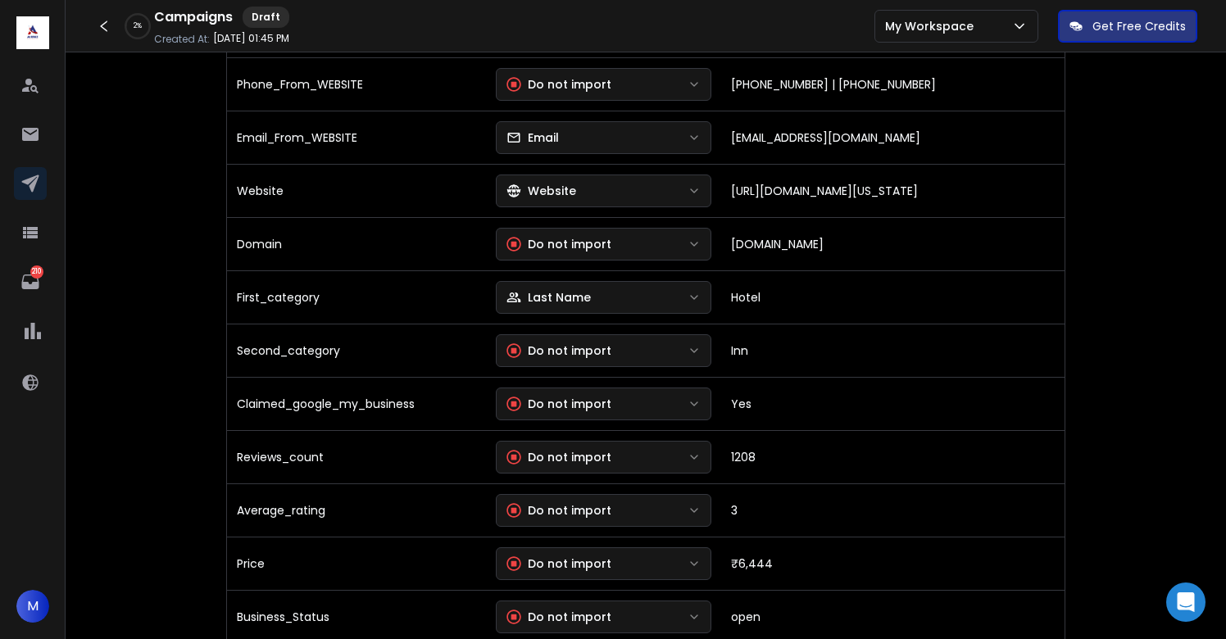
scroll to position [1149, 0]
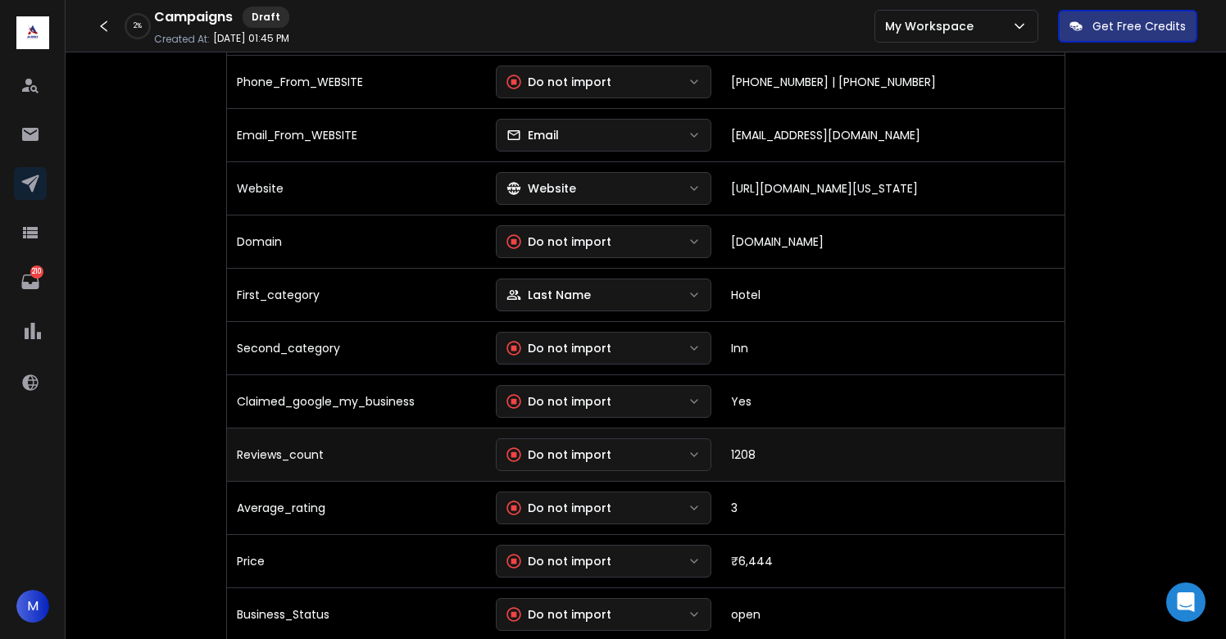
click at [583, 454] on div "Do not import" at bounding box center [559, 455] width 105 height 16
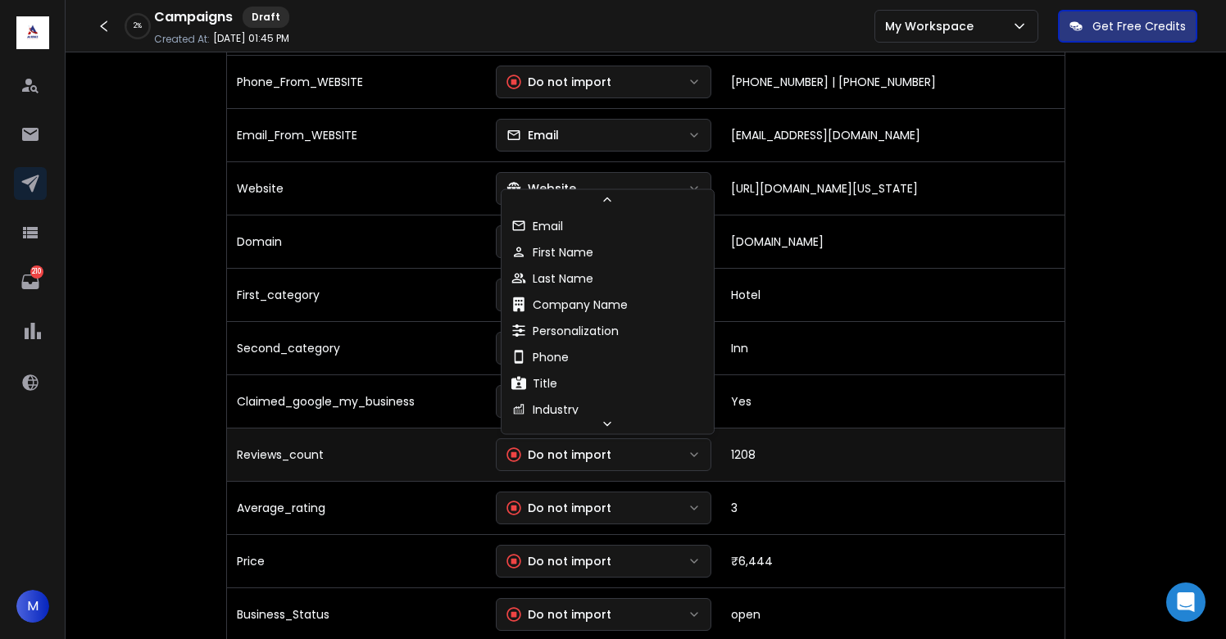
scroll to position [166, 0]
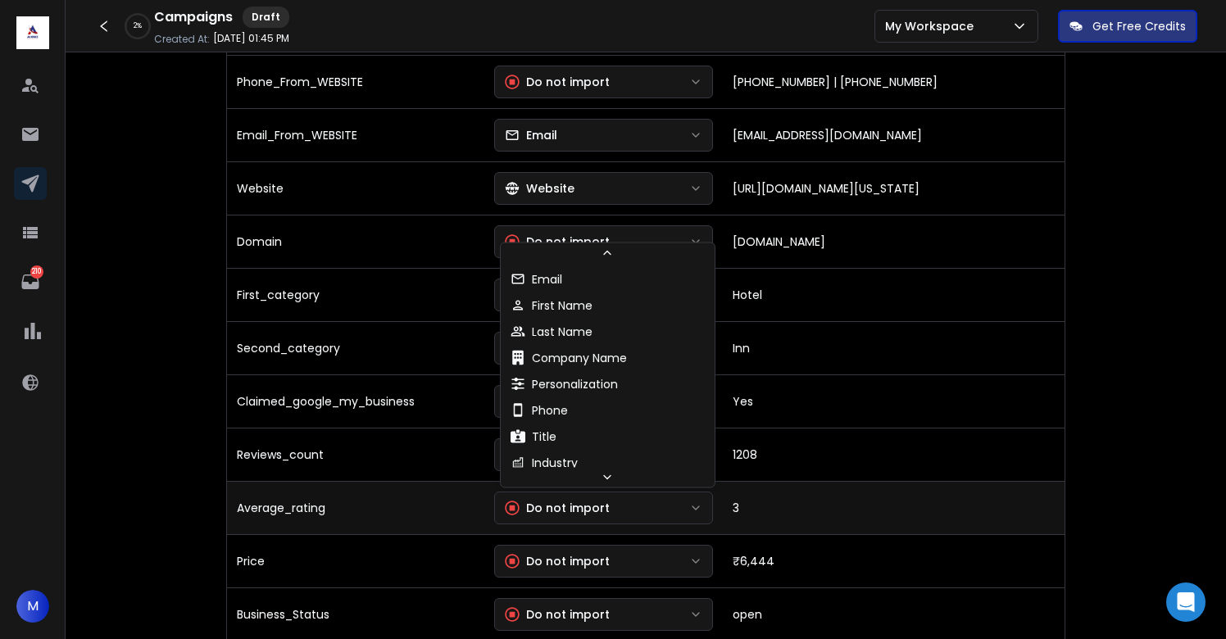
click at [579, 502] on div "Do not import" at bounding box center [557, 508] width 105 height 16
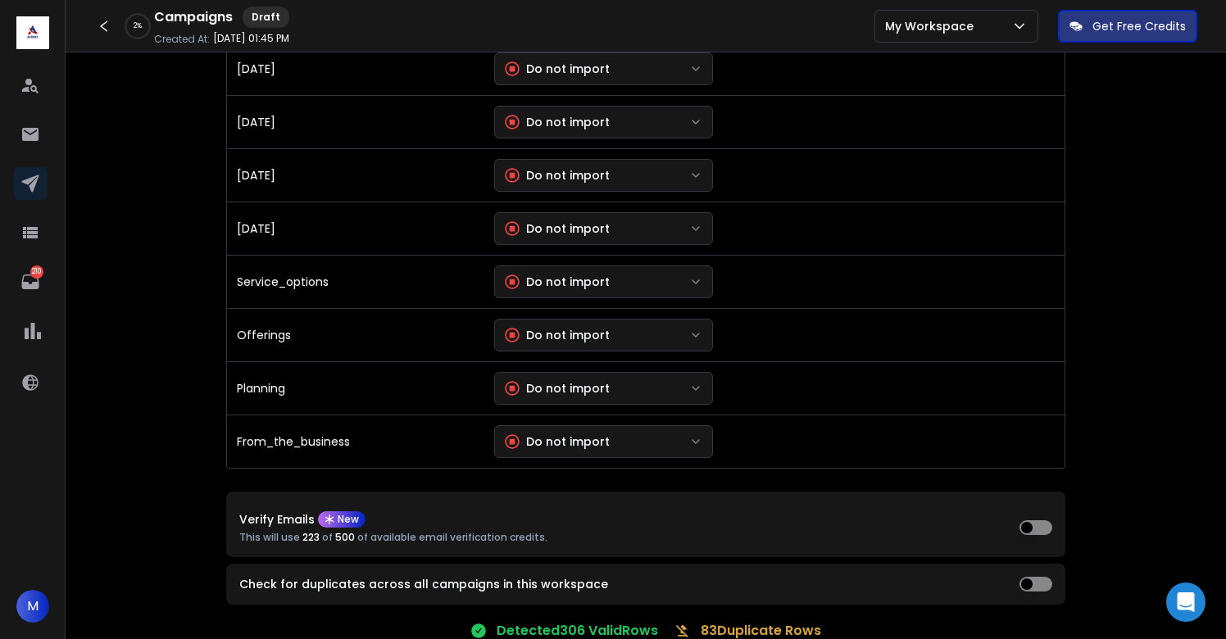
scroll to position [3476, 0]
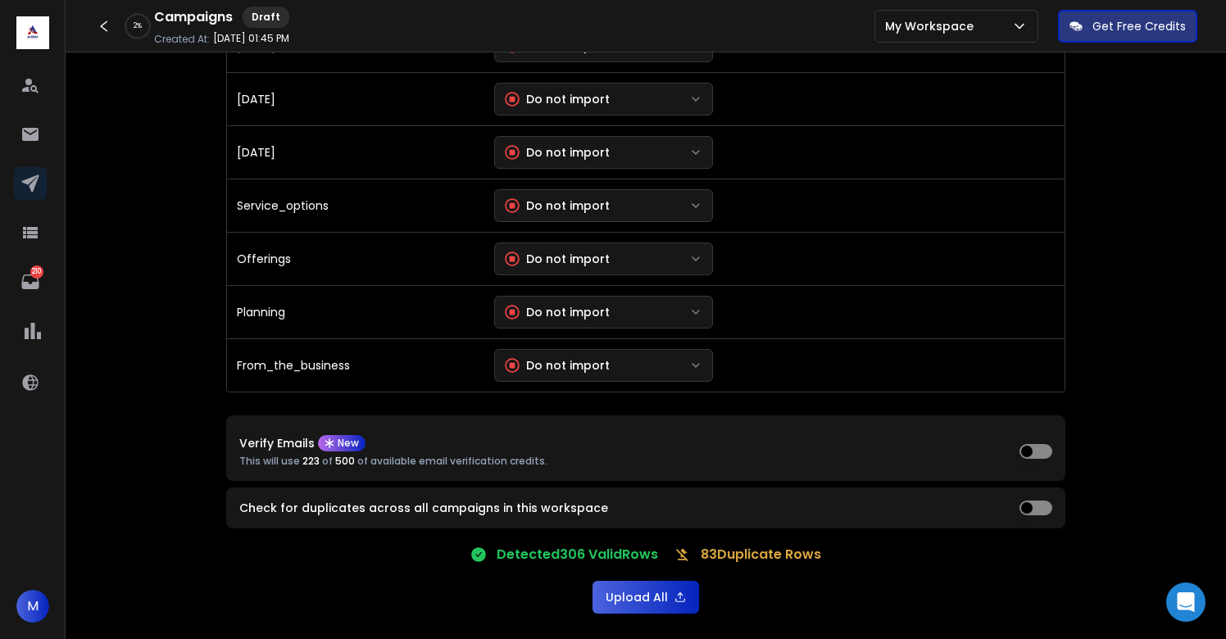
click at [646, 608] on button "Upload All" at bounding box center [646, 597] width 107 height 33
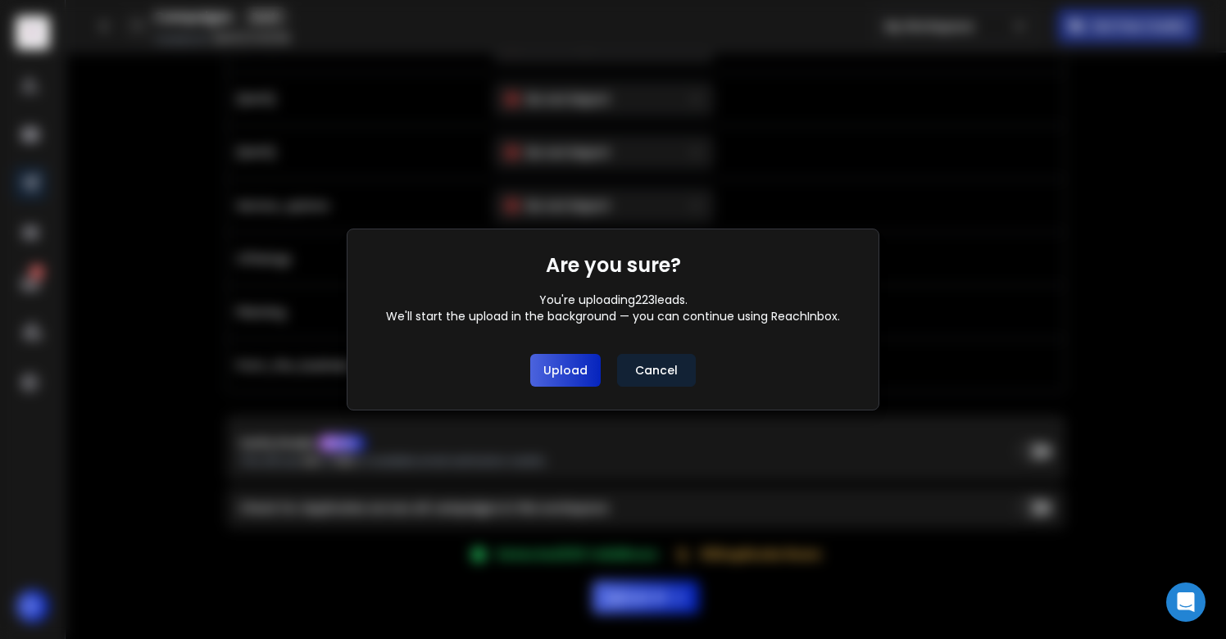
click at [585, 358] on button "Upload" at bounding box center [565, 370] width 70 height 33
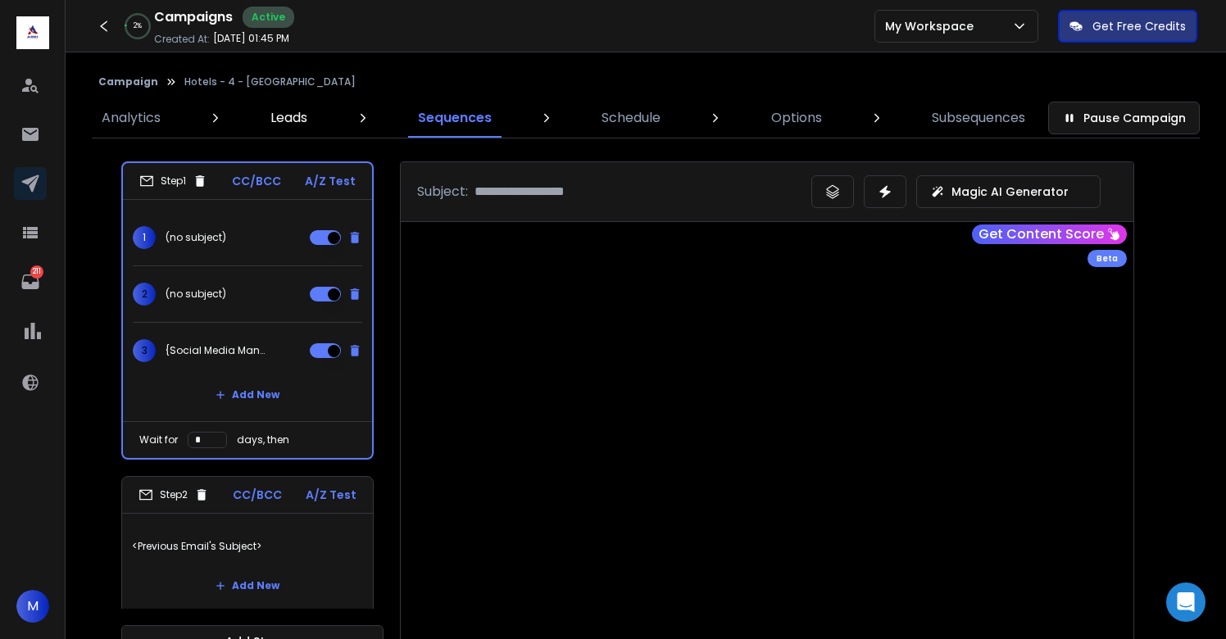
click at [280, 124] on p "Leads" at bounding box center [288, 118] width 37 height 20
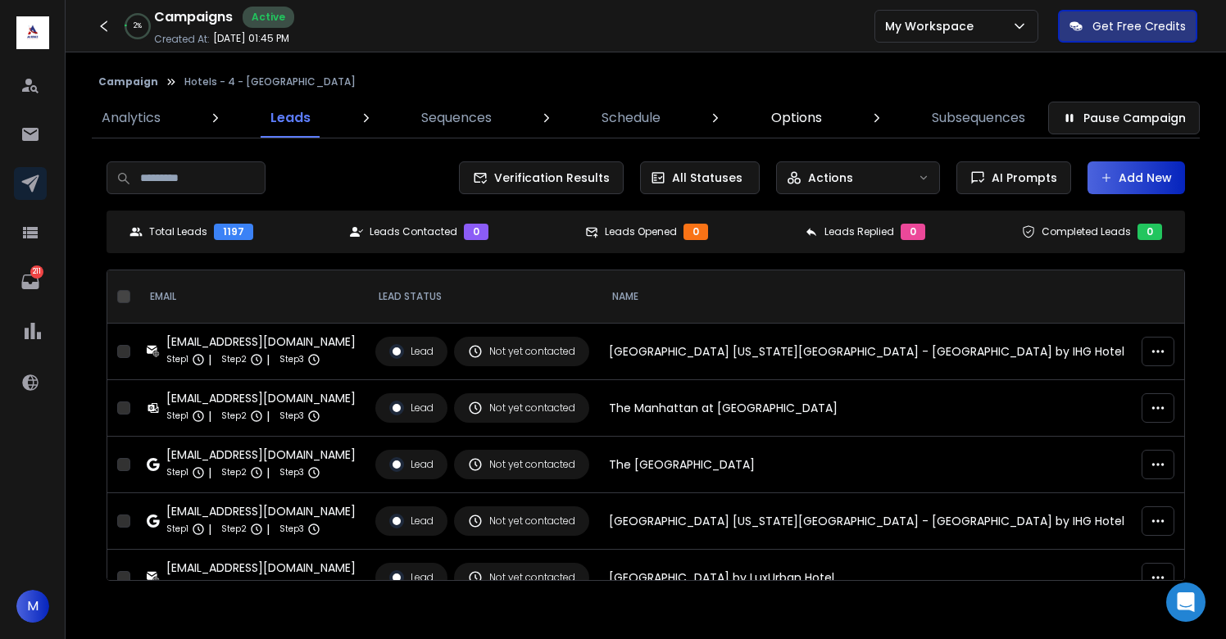
click at [802, 121] on p "Options" at bounding box center [796, 118] width 51 height 20
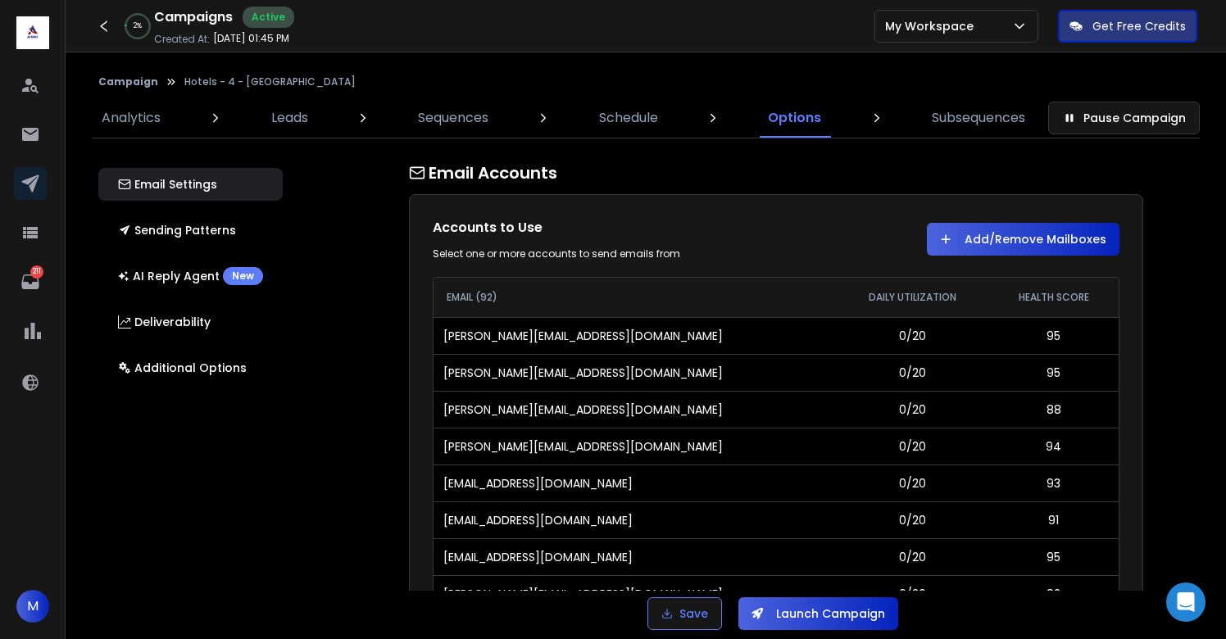
click at [996, 242] on button "Add/Remove Mailboxes" at bounding box center [1023, 239] width 193 height 33
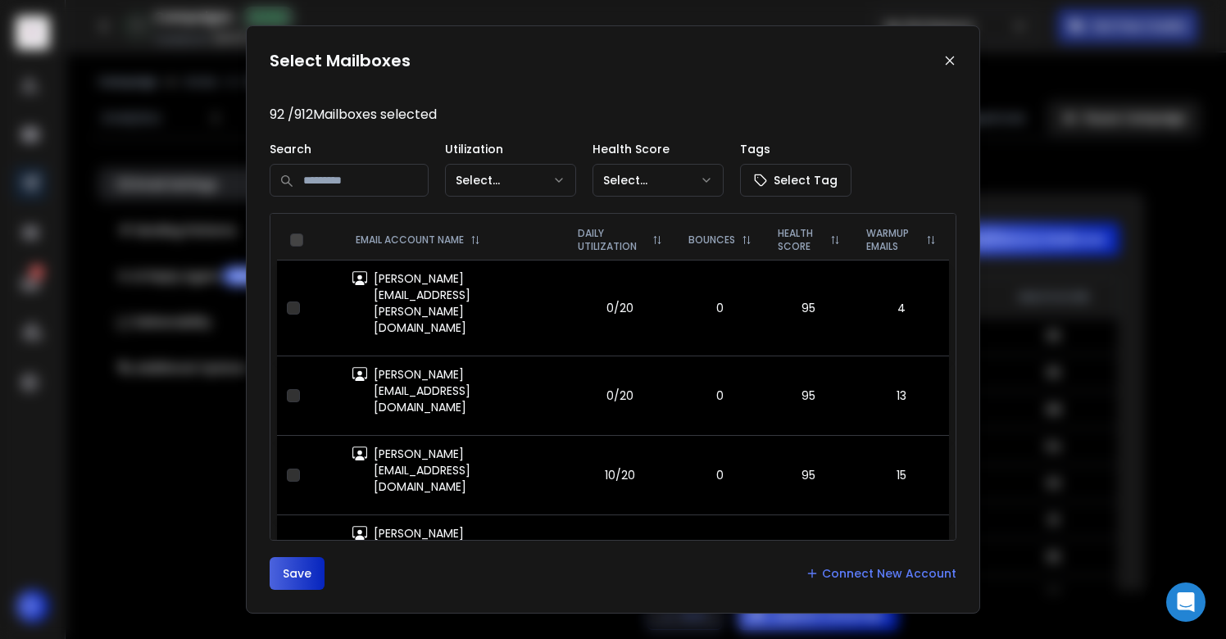
click at [312, 189] on input at bounding box center [349, 180] width 159 height 33
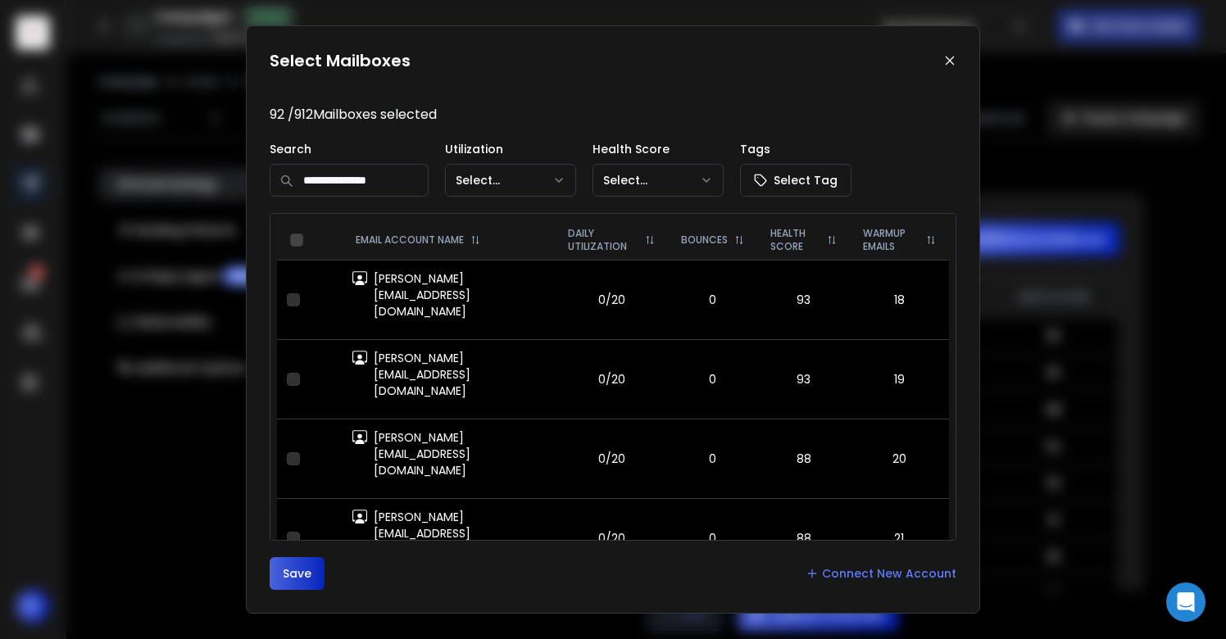
click at [411, 178] on input "**********" at bounding box center [349, 180] width 159 height 33
type input "******"
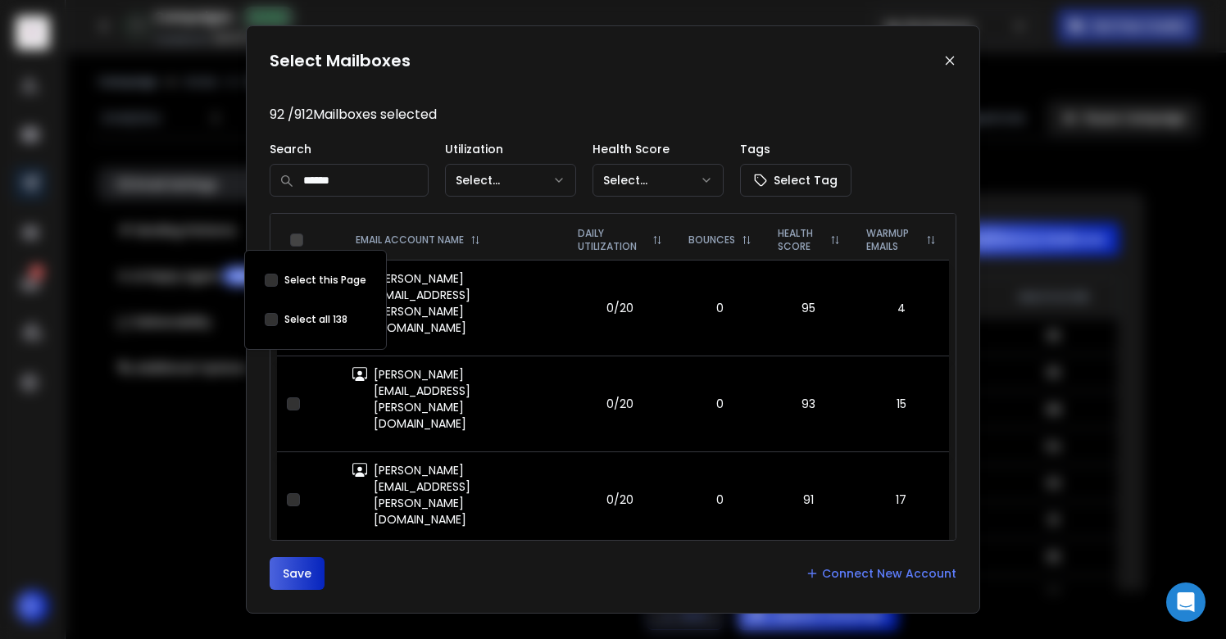
click at [272, 316] on button "Select this Page" at bounding box center [271, 319] width 13 height 13
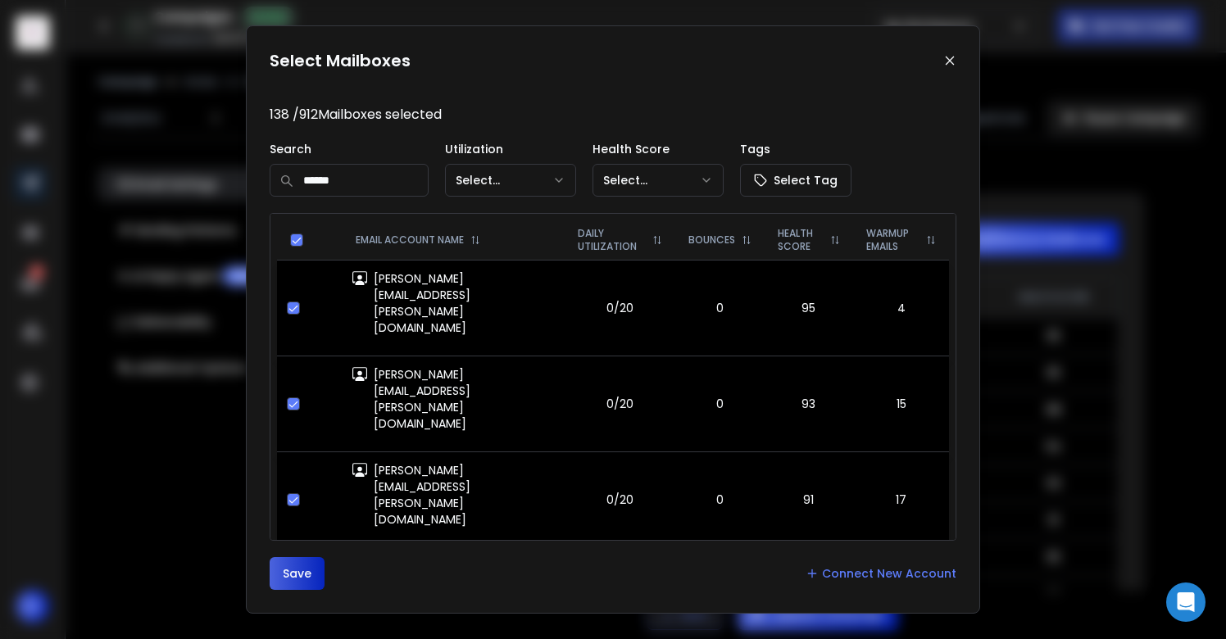
click at [290, 576] on button "Save" at bounding box center [297, 573] width 55 height 33
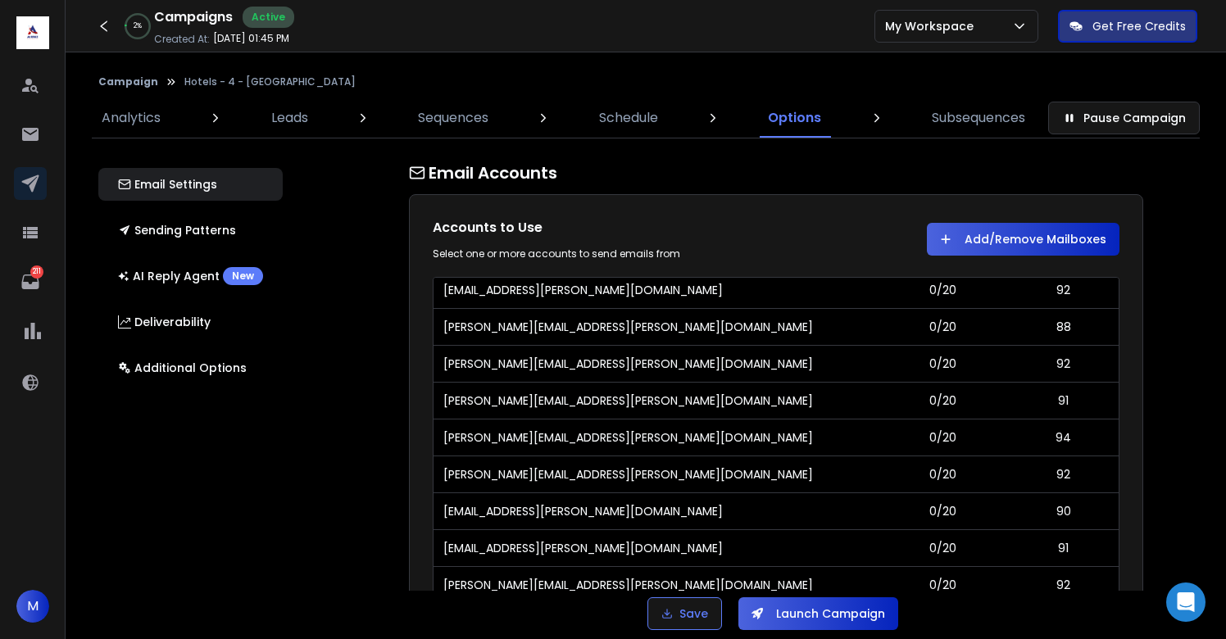
scroll to position [877, 0]
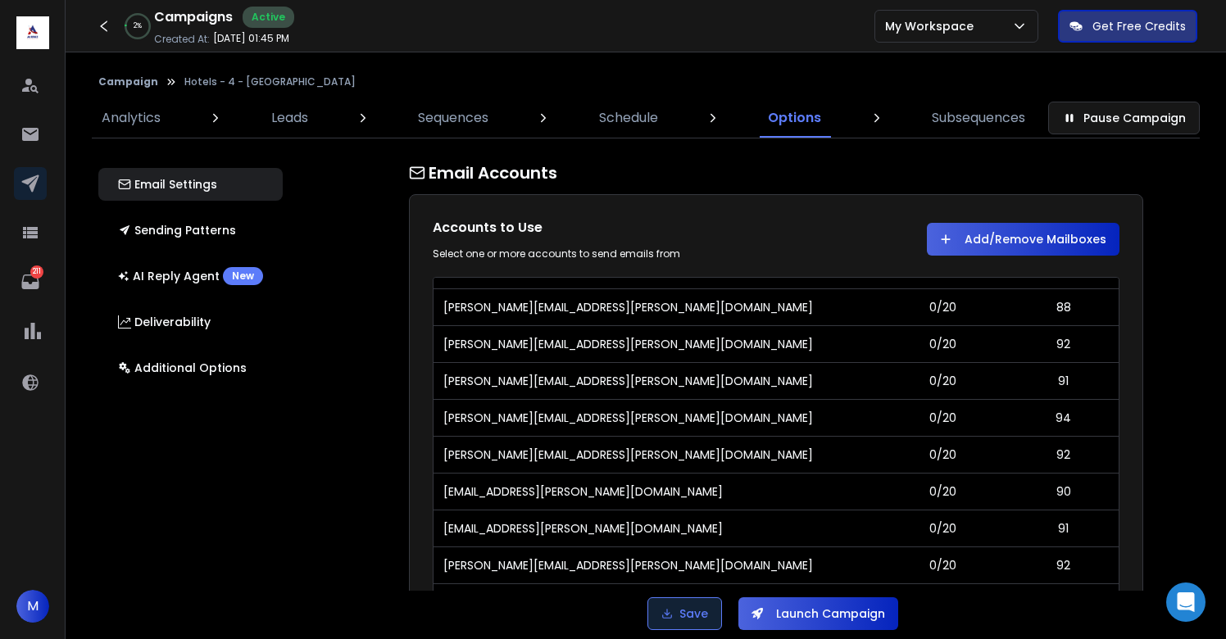
click at [686, 606] on button "Save" at bounding box center [685, 614] width 75 height 33
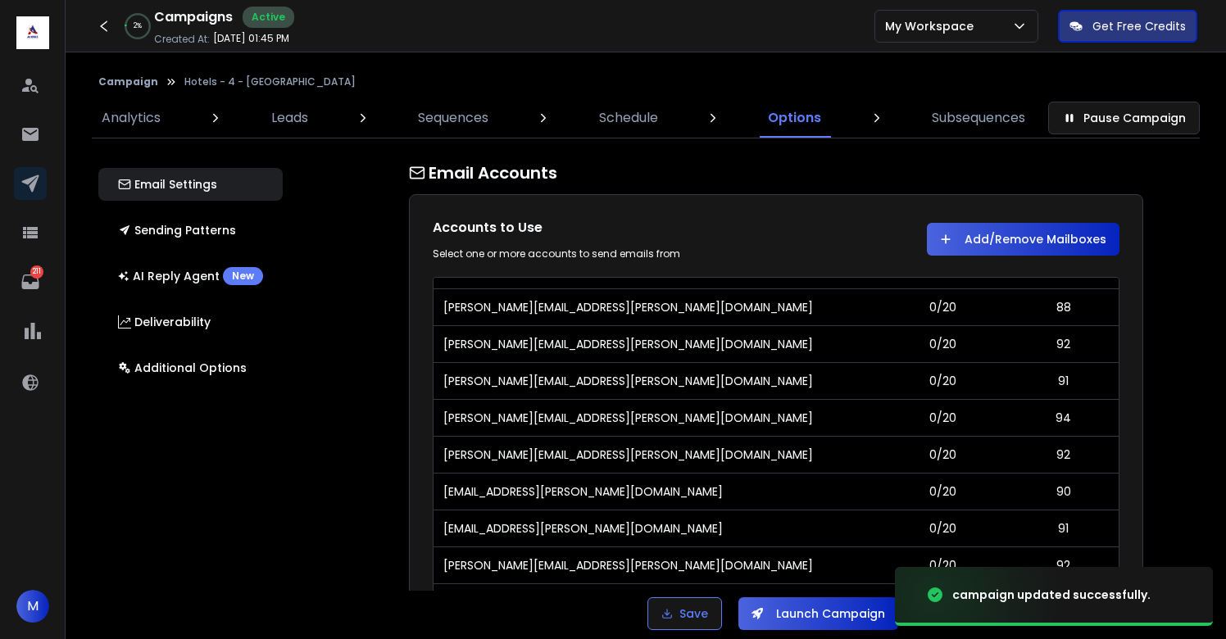
click at [851, 621] on button "Launch Campaign" at bounding box center [819, 614] width 160 height 33
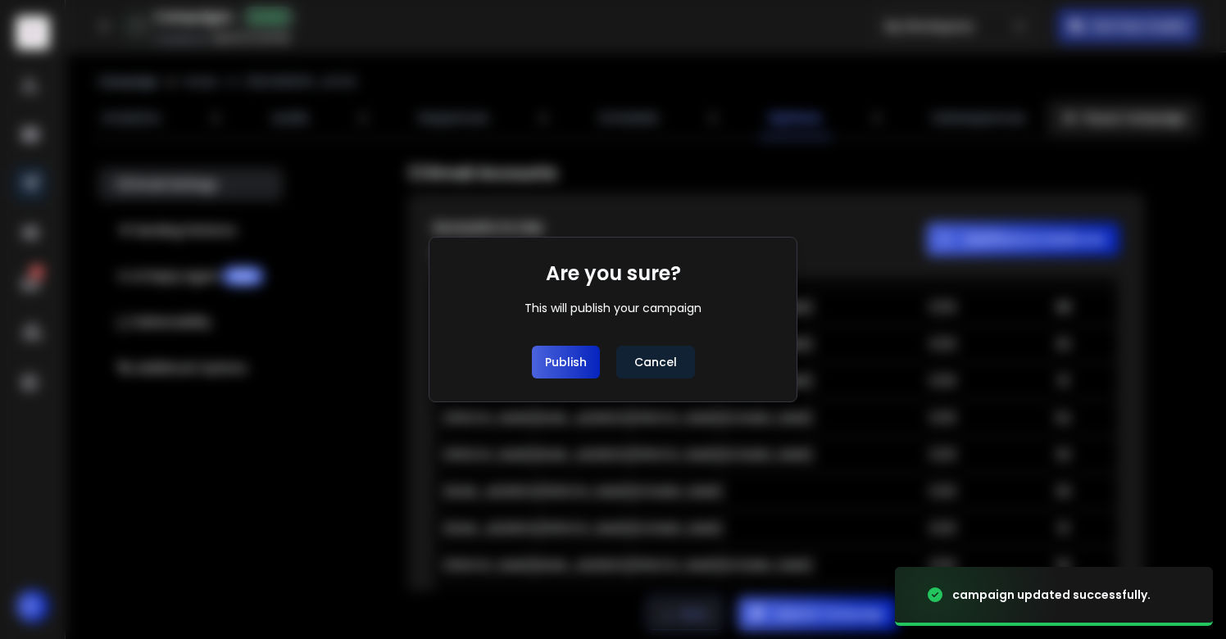
click at [577, 356] on button "Publish" at bounding box center [566, 362] width 68 height 33
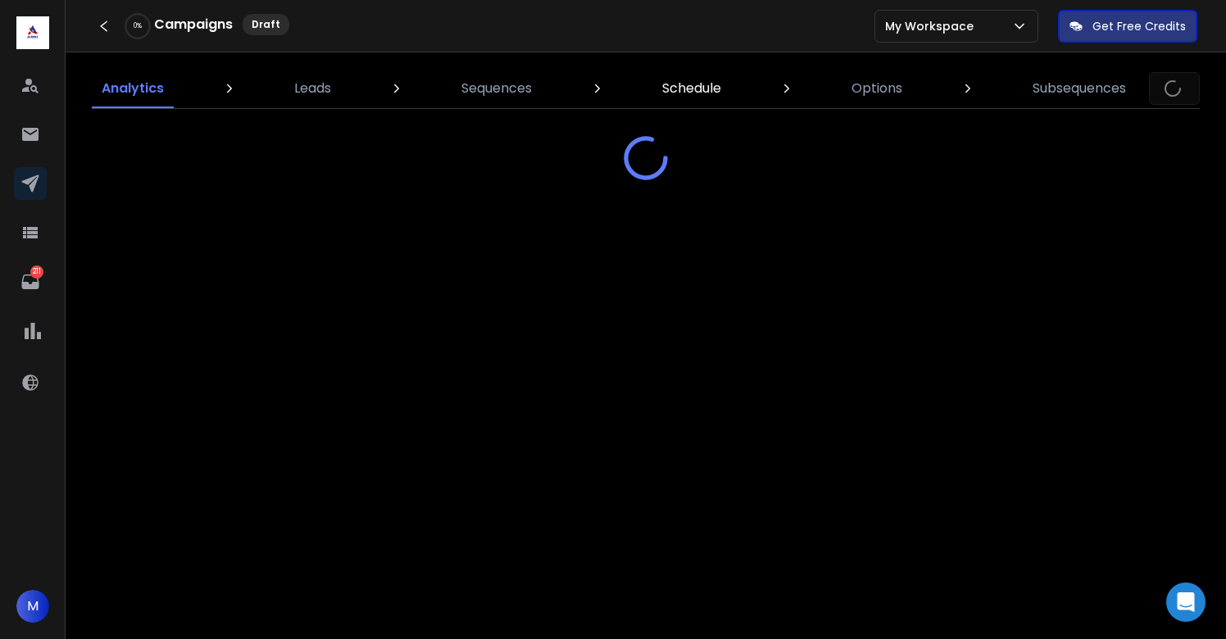
click at [683, 91] on p "Schedule" at bounding box center [691, 89] width 59 height 20
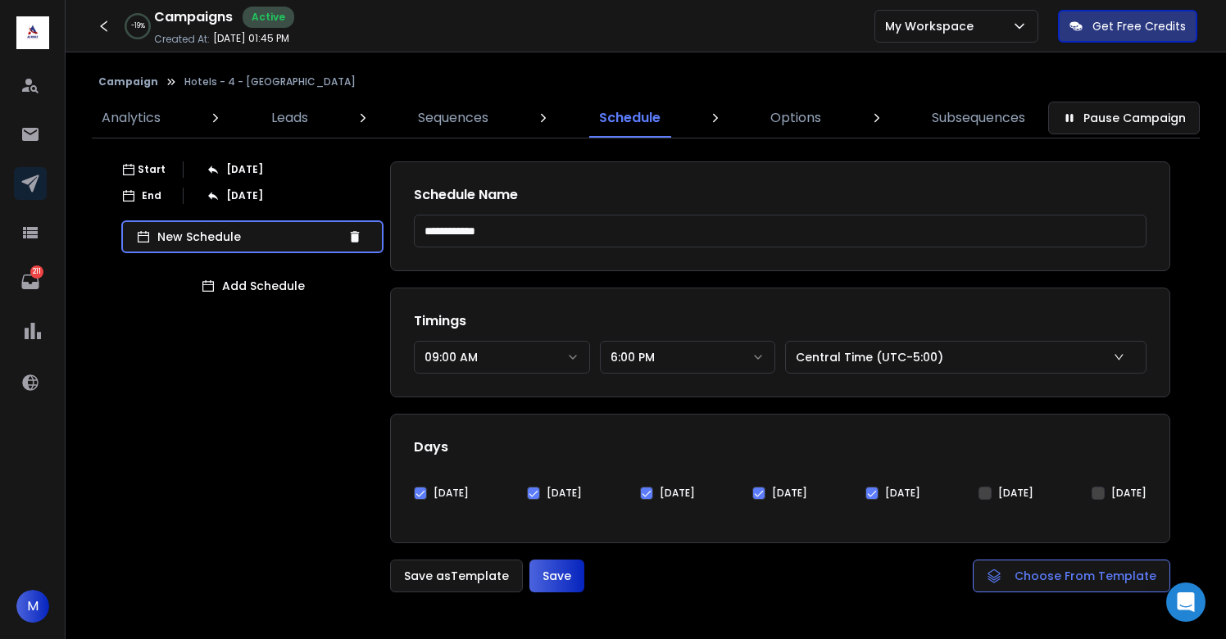
click at [490, 356] on button "09:00 AM" at bounding box center [502, 357] width 176 height 33
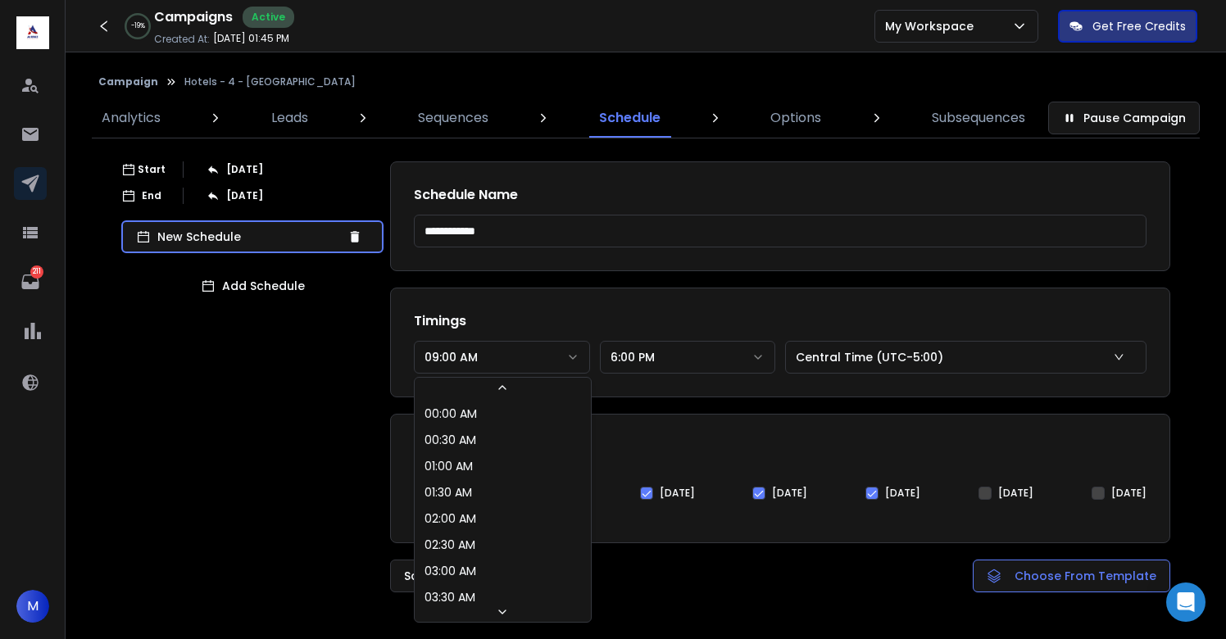
scroll to position [297, 0]
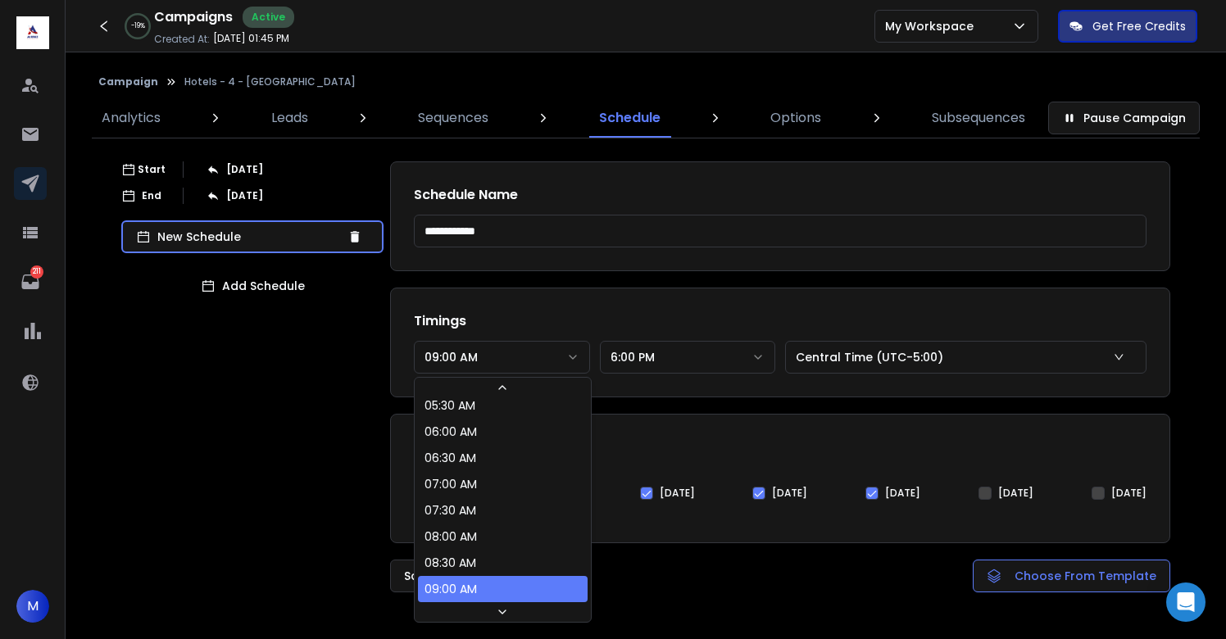
select select "********"
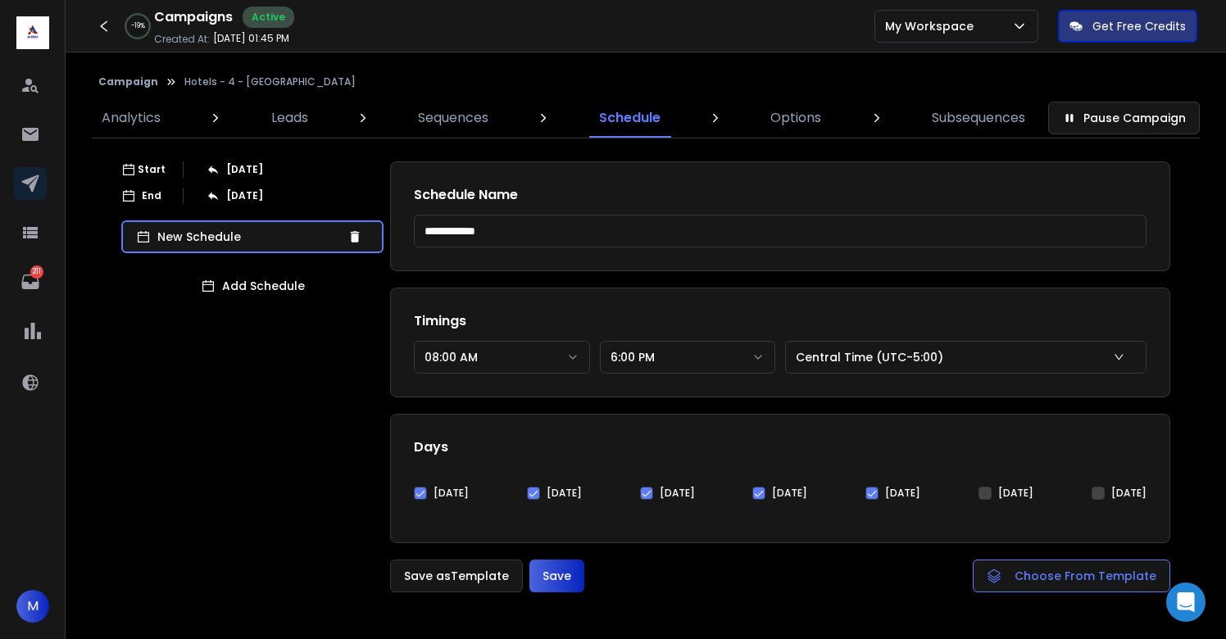
click at [575, 576] on button "Save" at bounding box center [557, 576] width 55 height 33
click at [147, 125] on p "Analytics" at bounding box center [131, 118] width 59 height 20
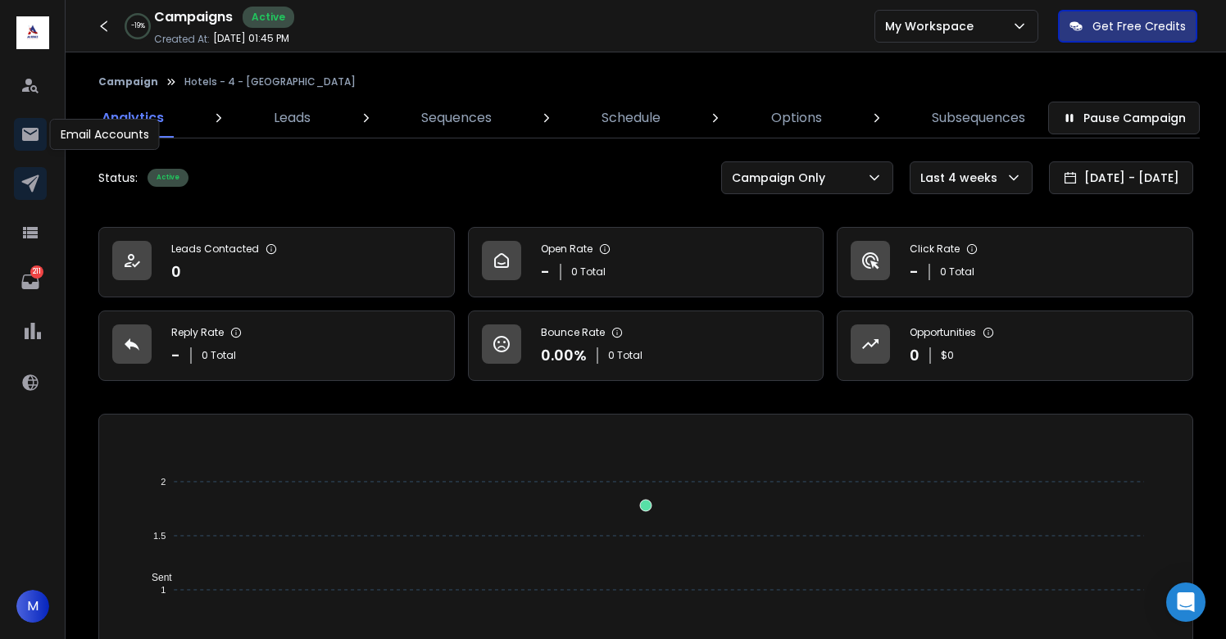
click at [33, 125] on icon at bounding box center [30, 135] width 20 height 20
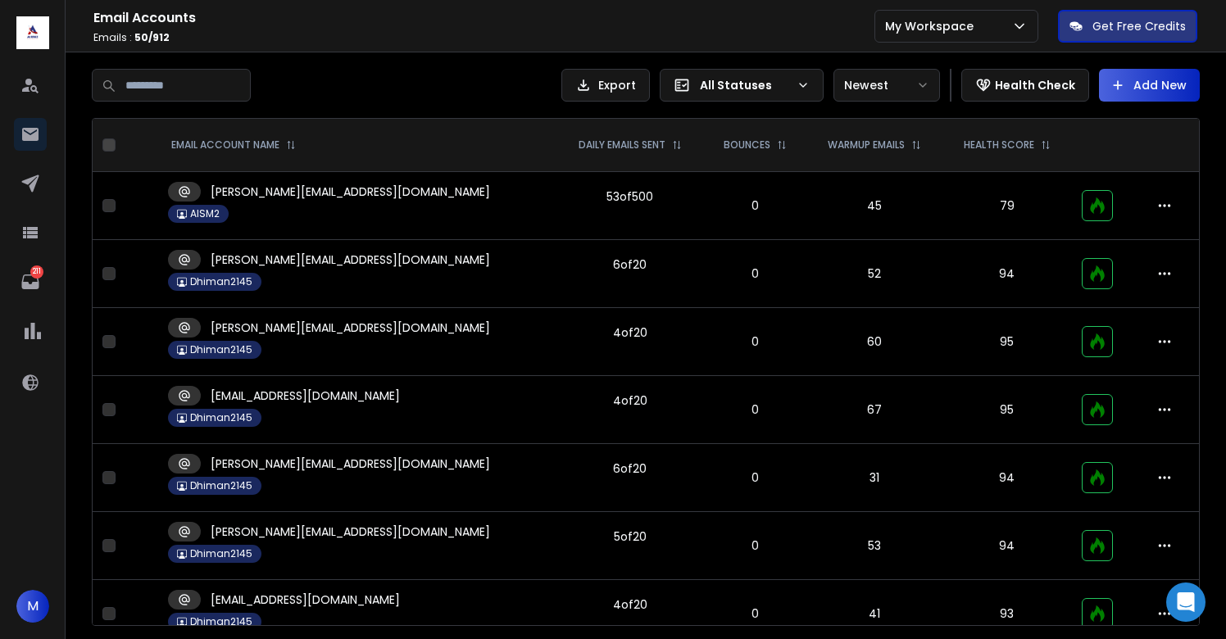
click at [167, 89] on input at bounding box center [171, 85] width 159 height 33
type input "******"
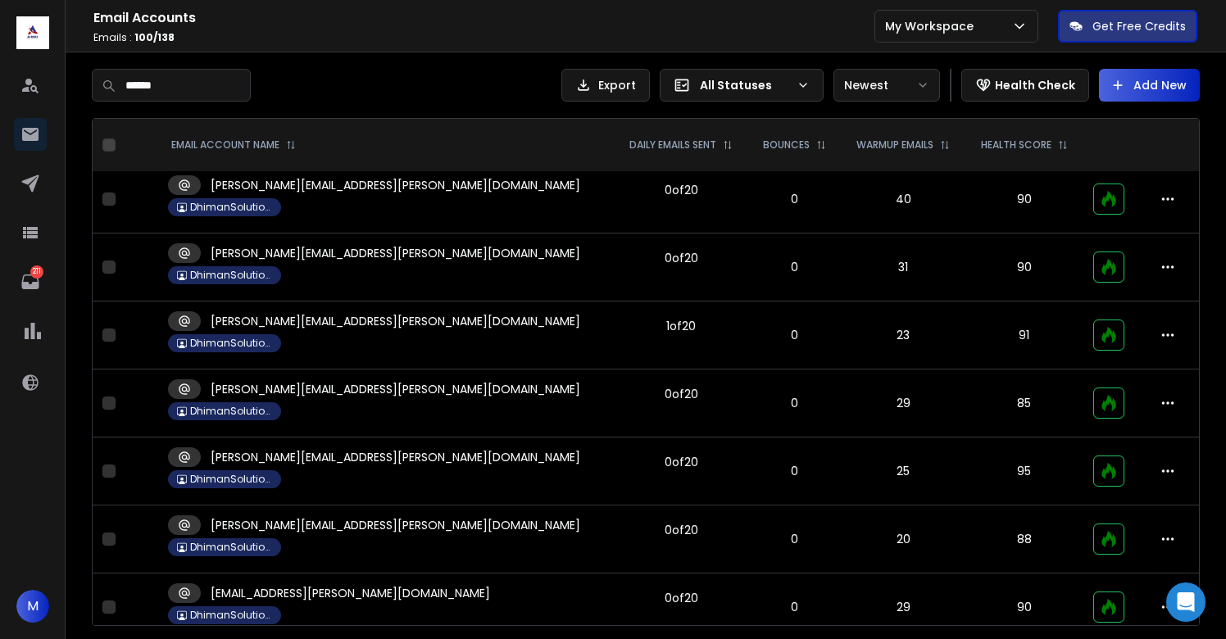
scroll to position [6047, 0]
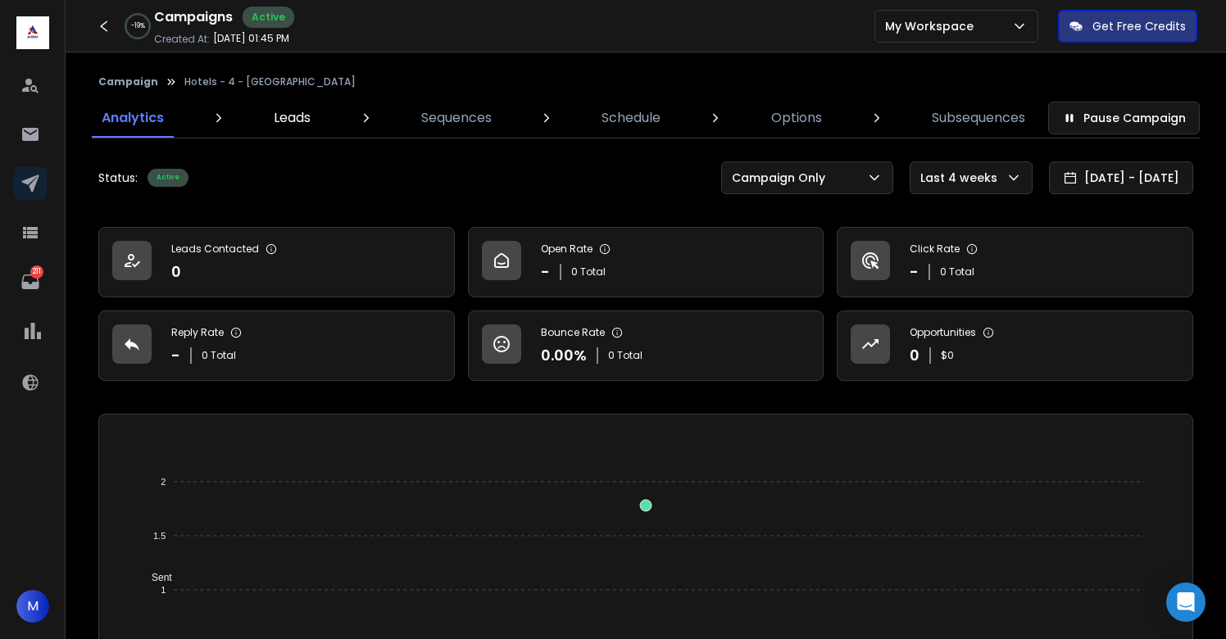
click at [295, 113] on p "Leads" at bounding box center [292, 118] width 37 height 20
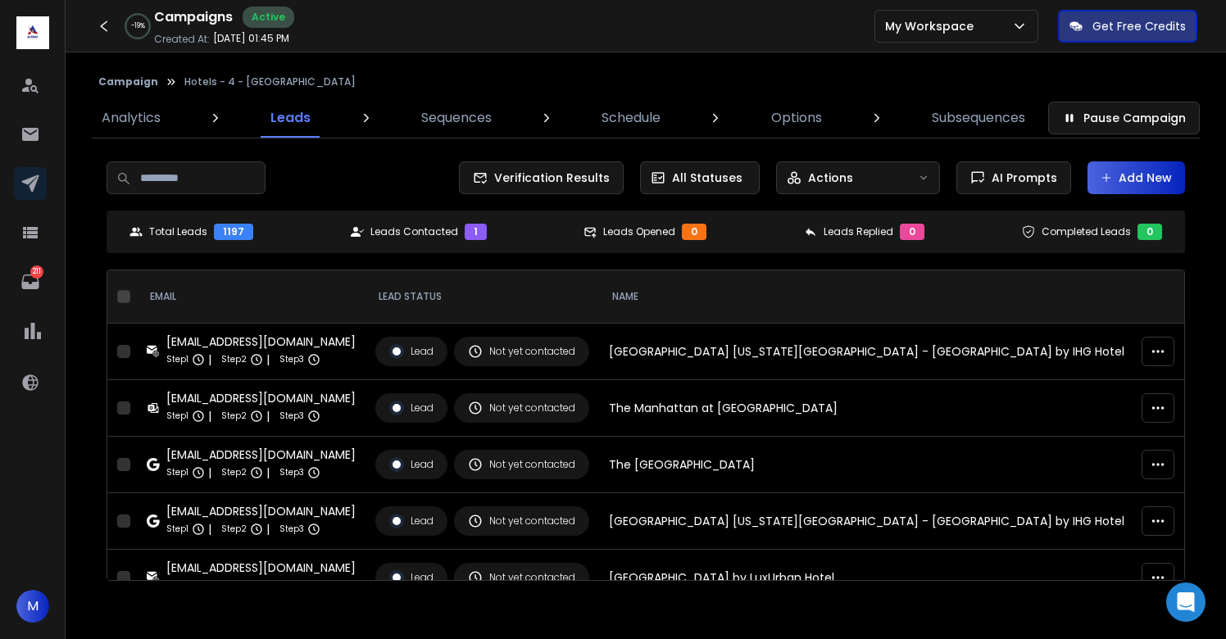
click at [743, 57] on div "Campaign Hotels - 4 - [GEOGRAPHIC_DATA] Analytics Leads Sequences Schedule Opti…" at bounding box center [646, 319] width 1161 height 535
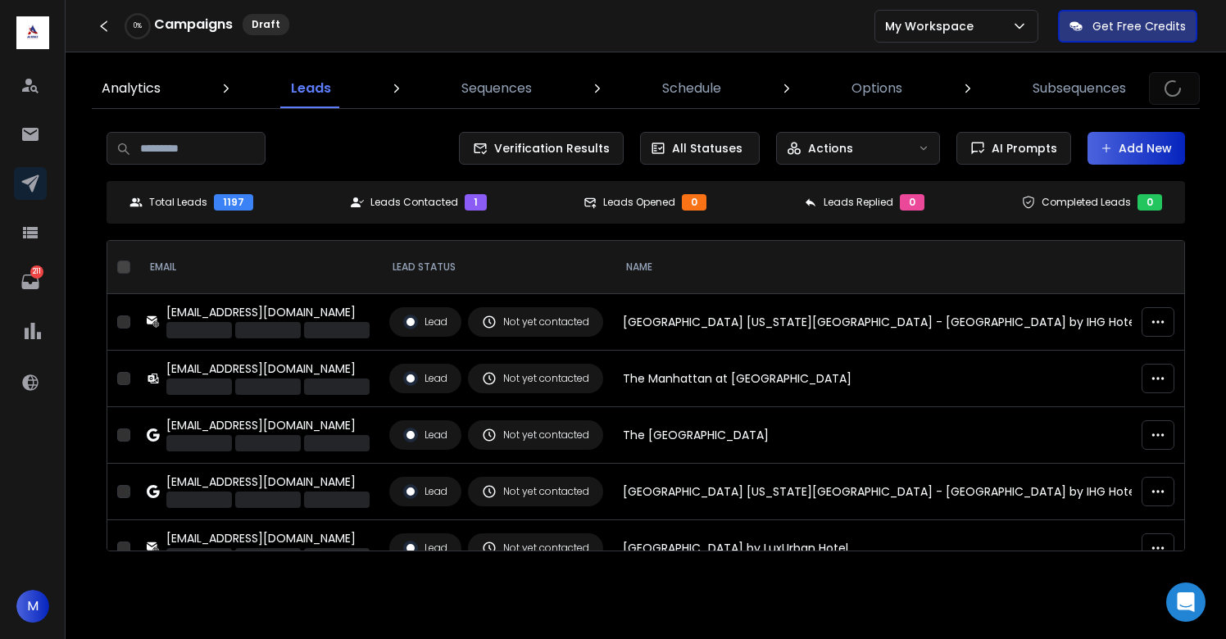
click at [125, 86] on p "Analytics" at bounding box center [131, 89] width 59 height 20
